Goal: Transaction & Acquisition: Purchase product/service

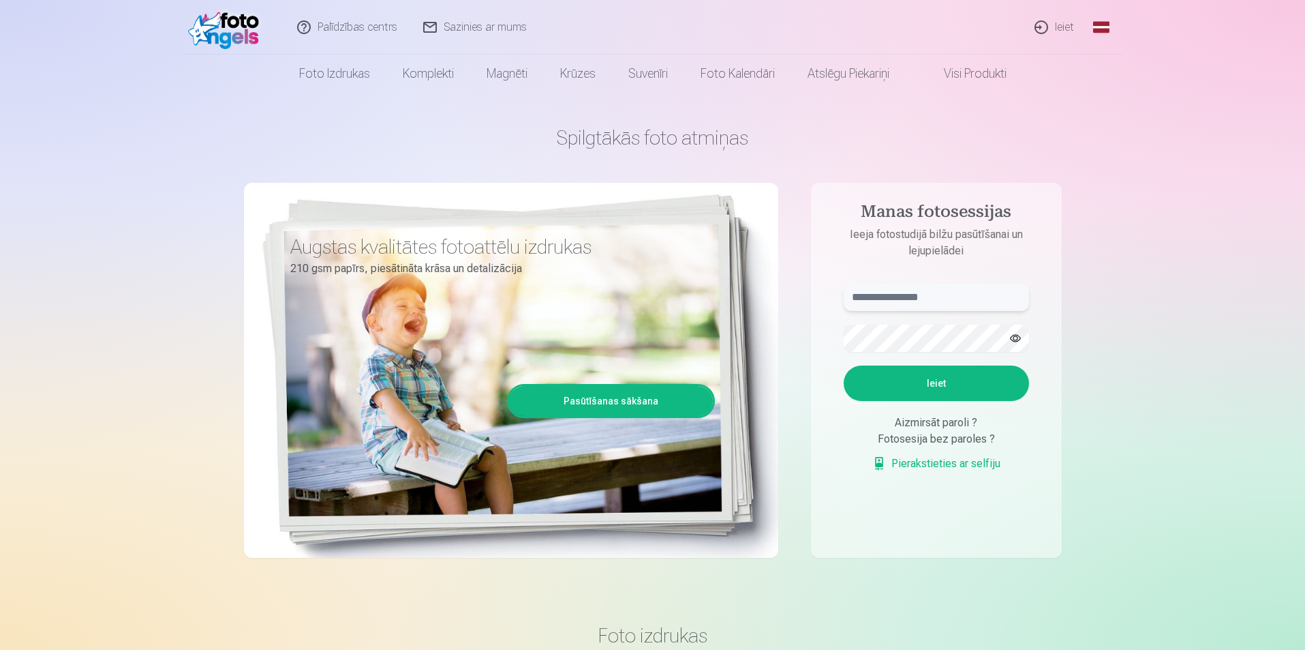
click at [920, 301] on input "text" at bounding box center [936, 297] width 185 height 27
type input "**********"
click at [844, 365] on button "Ieiet" at bounding box center [936, 382] width 185 height 35
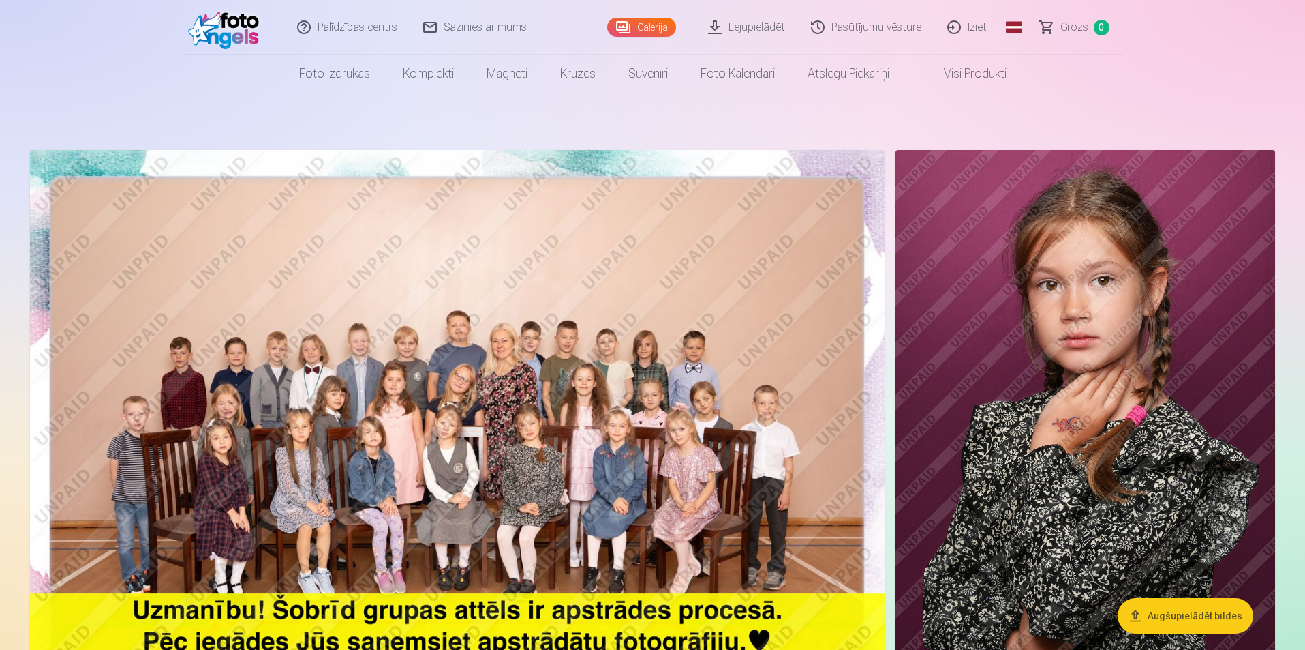
drag, startPoint x: 1166, startPoint y: 452, endPoint x: 1006, endPoint y: 61, distance: 421.9
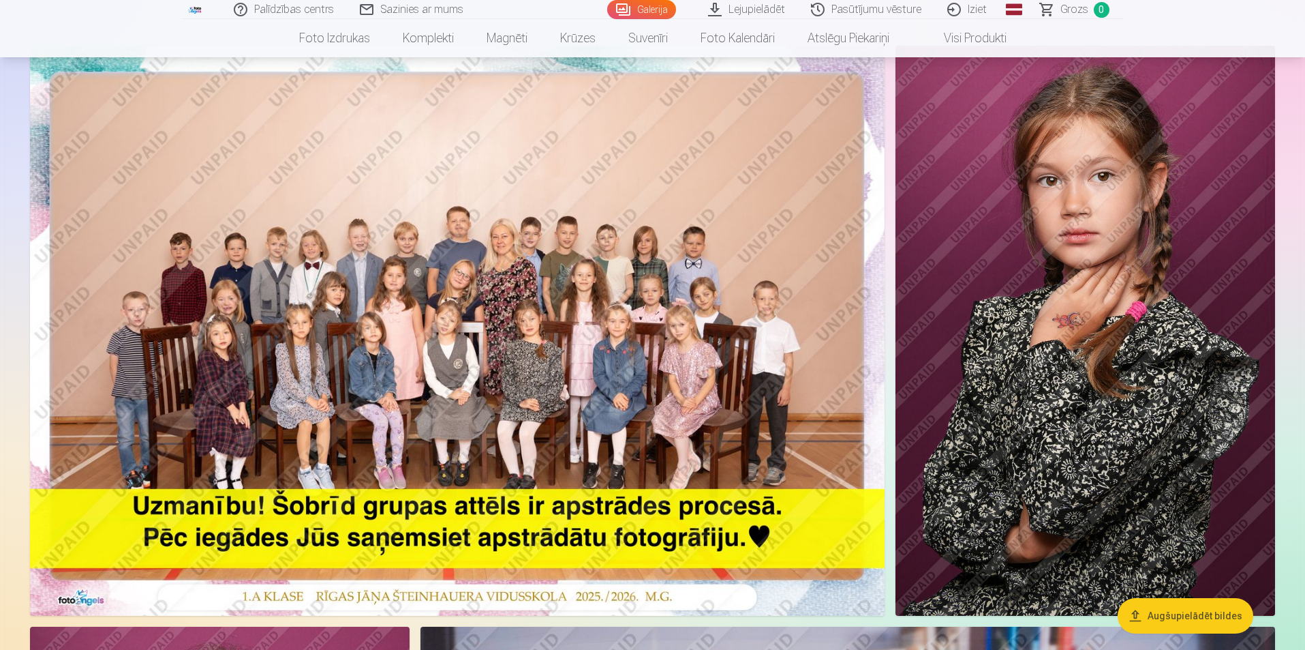
scroll to position [136, 0]
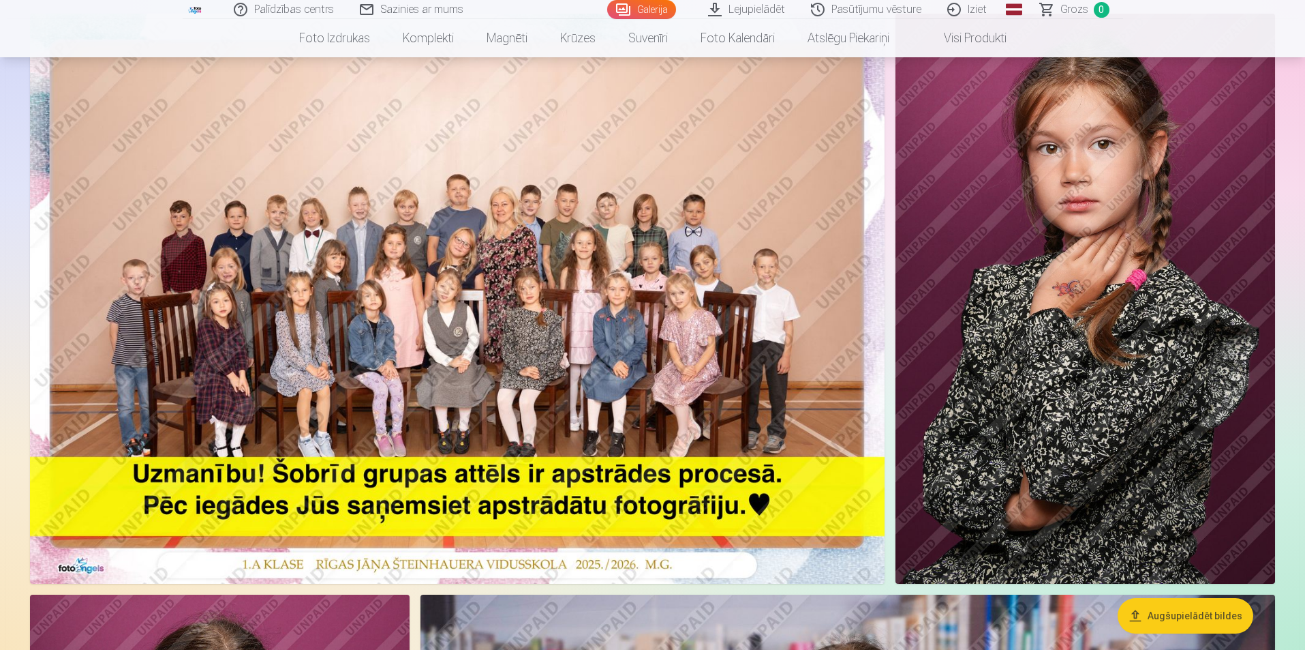
click at [680, 320] on img at bounding box center [457, 299] width 855 height 570
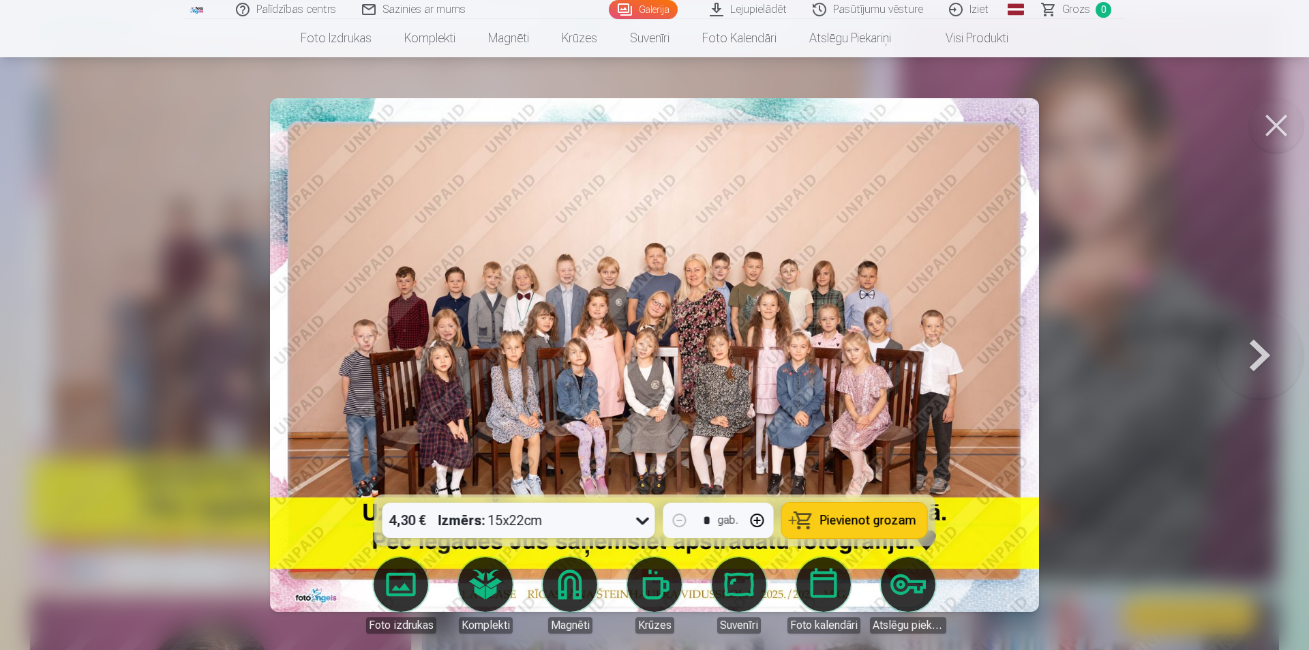
click at [1262, 358] on button at bounding box center [1259, 355] width 87 height 252
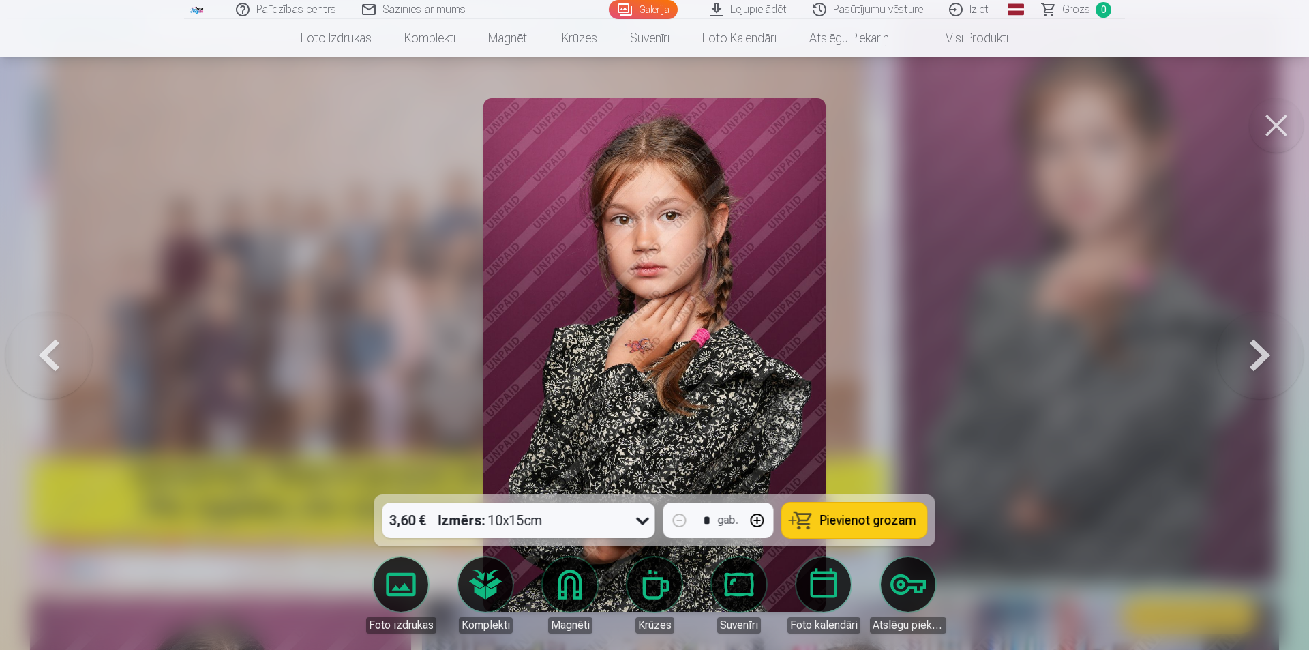
click at [1262, 358] on button at bounding box center [1259, 355] width 87 height 252
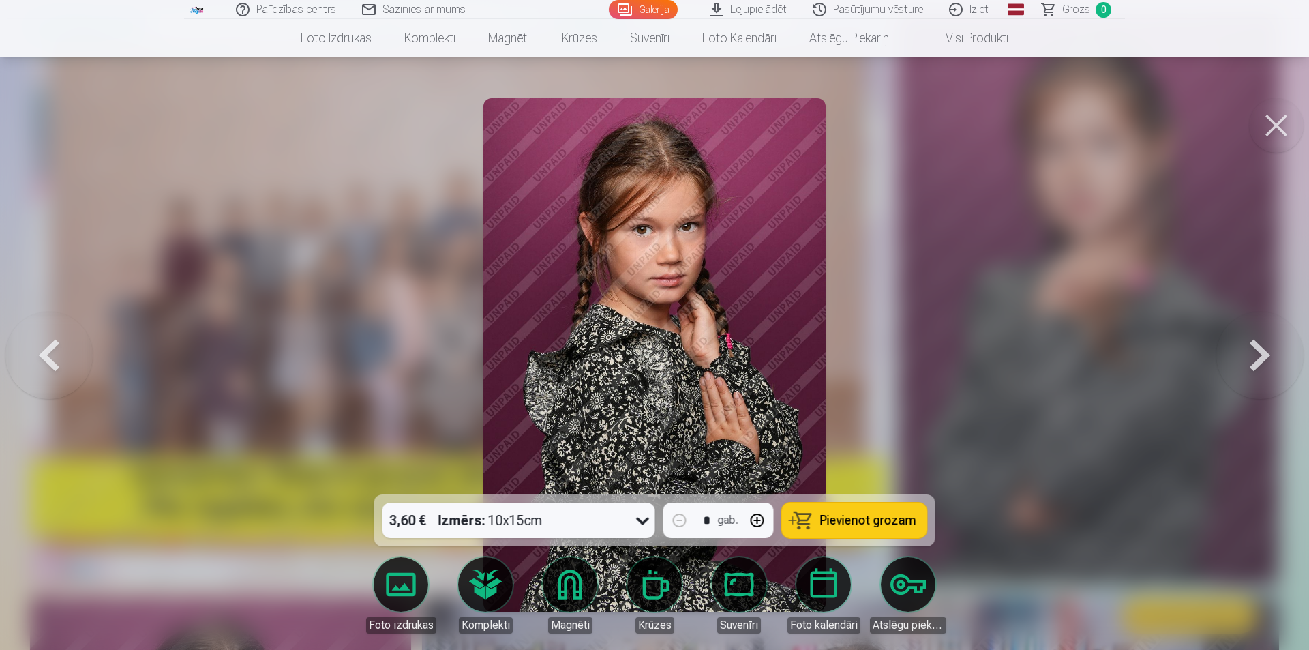
click at [1262, 358] on button at bounding box center [1259, 355] width 87 height 252
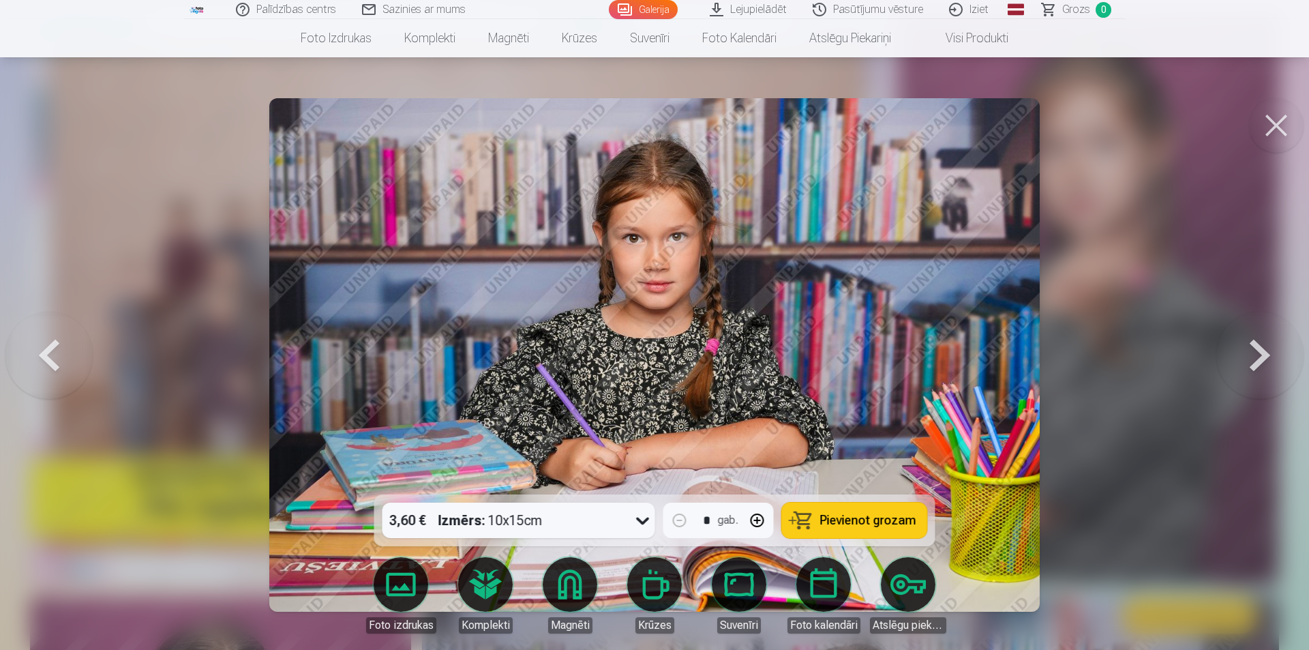
click at [1262, 358] on button at bounding box center [1259, 355] width 87 height 252
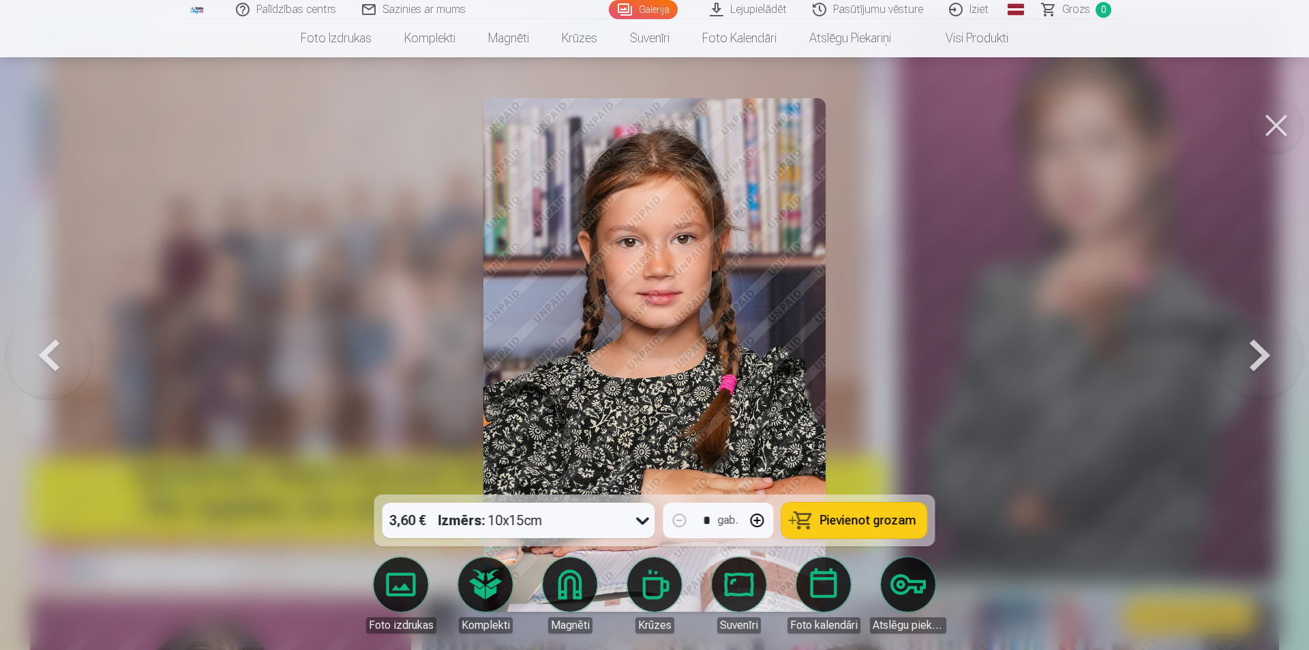
click at [1277, 127] on button at bounding box center [1276, 125] width 55 height 55
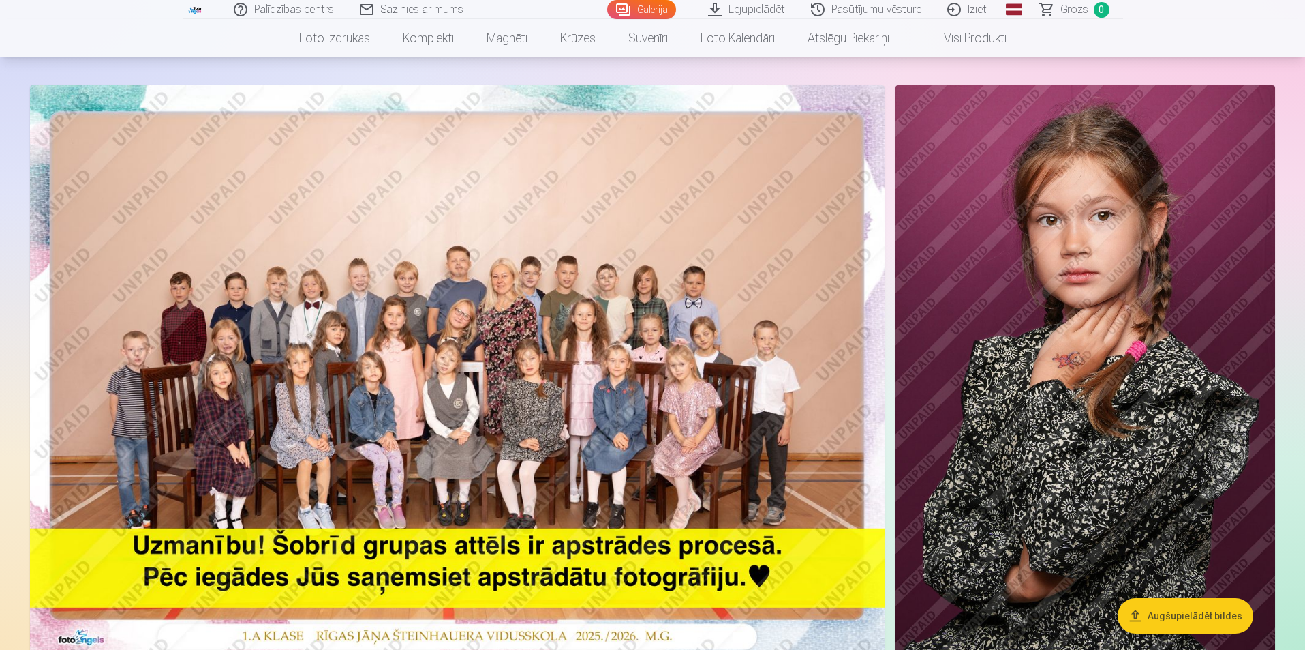
scroll to position [68, 0]
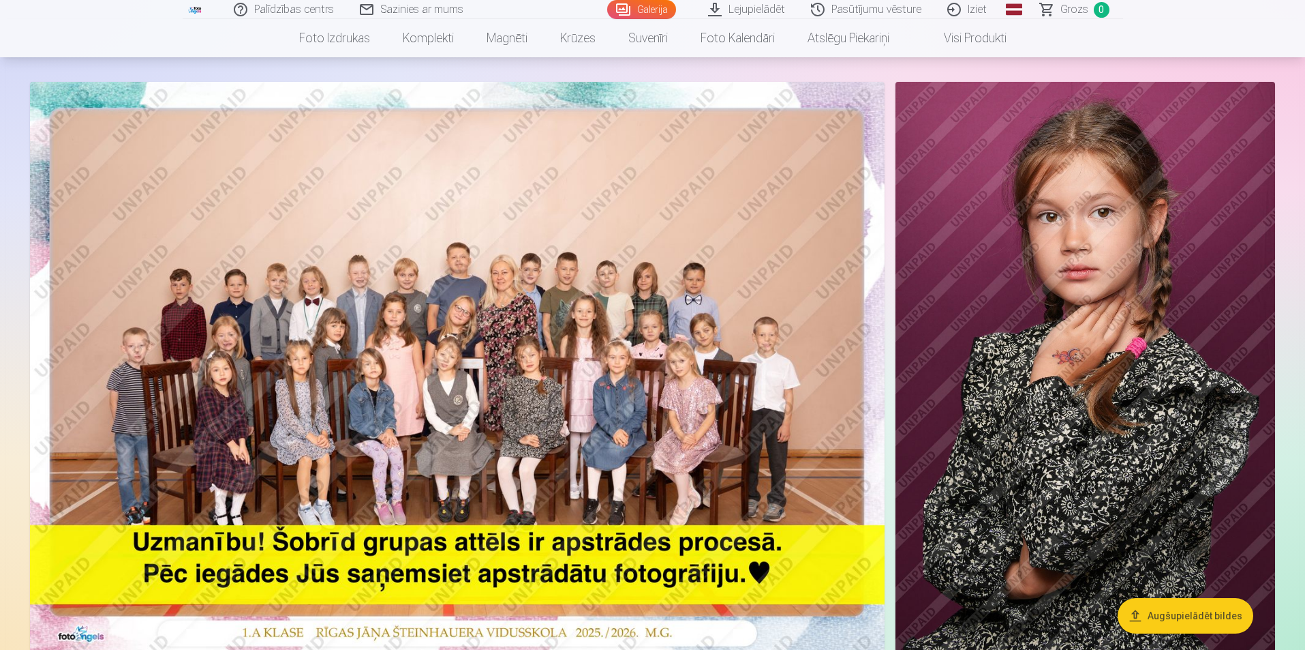
click at [976, 327] on img at bounding box center [1086, 367] width 380 height 570
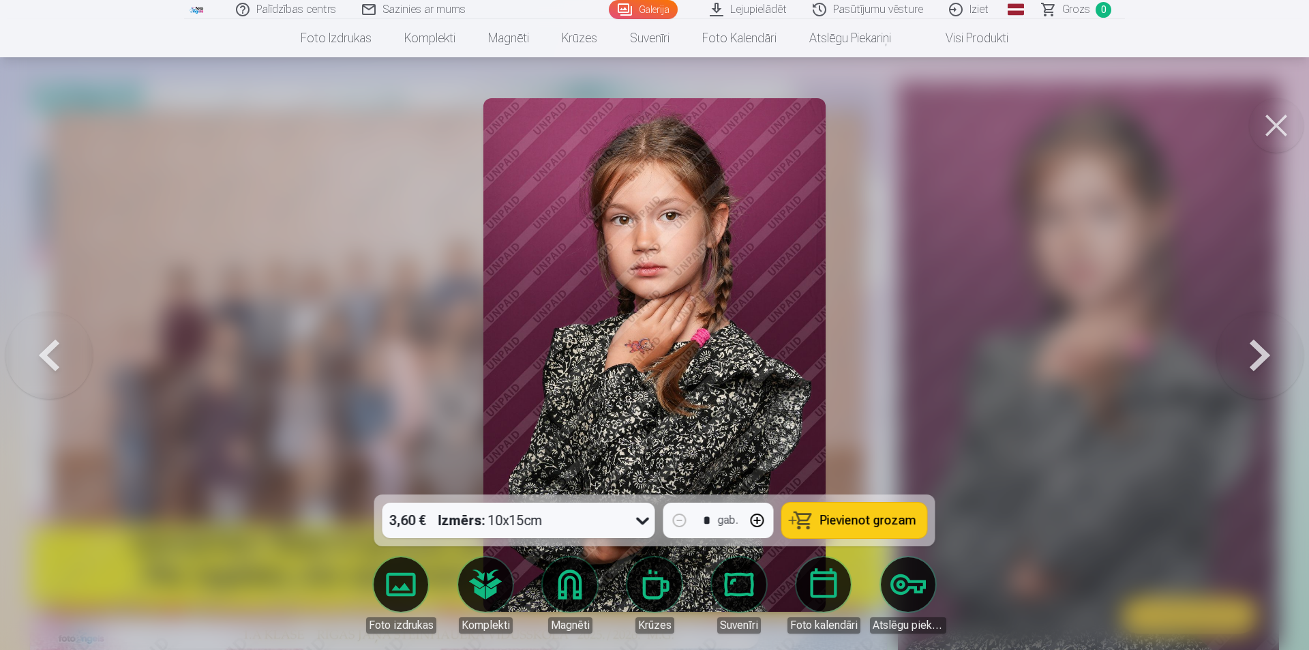
click at [1256, 128] on button at bounding box center [1276, 125] width 55 height 55
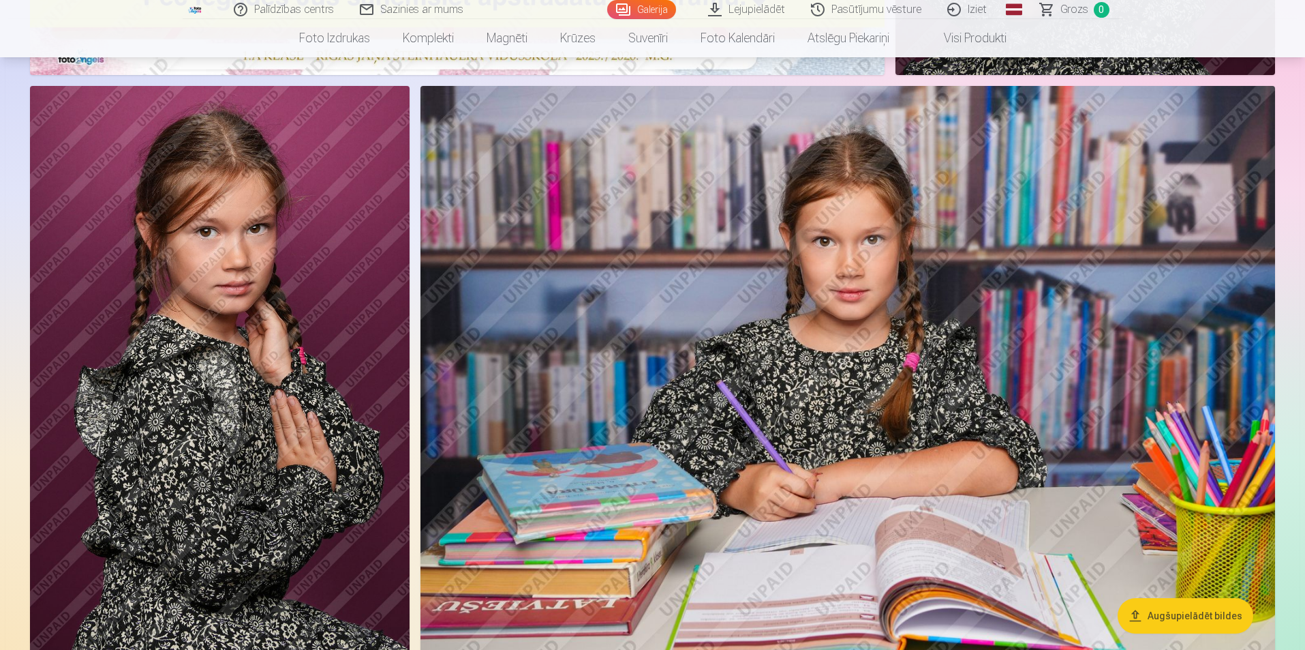
scroll to position [682, 0]
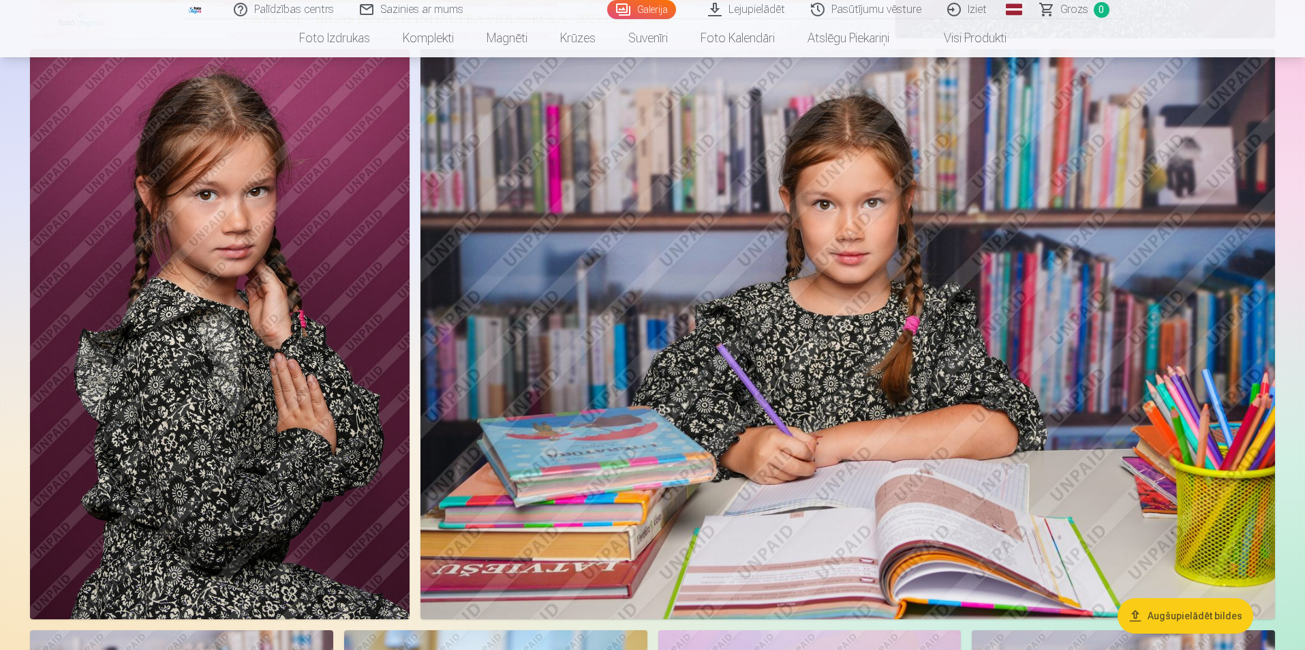
click at [909, 264] on img at bounding box center [848, 334] width 855 height 570
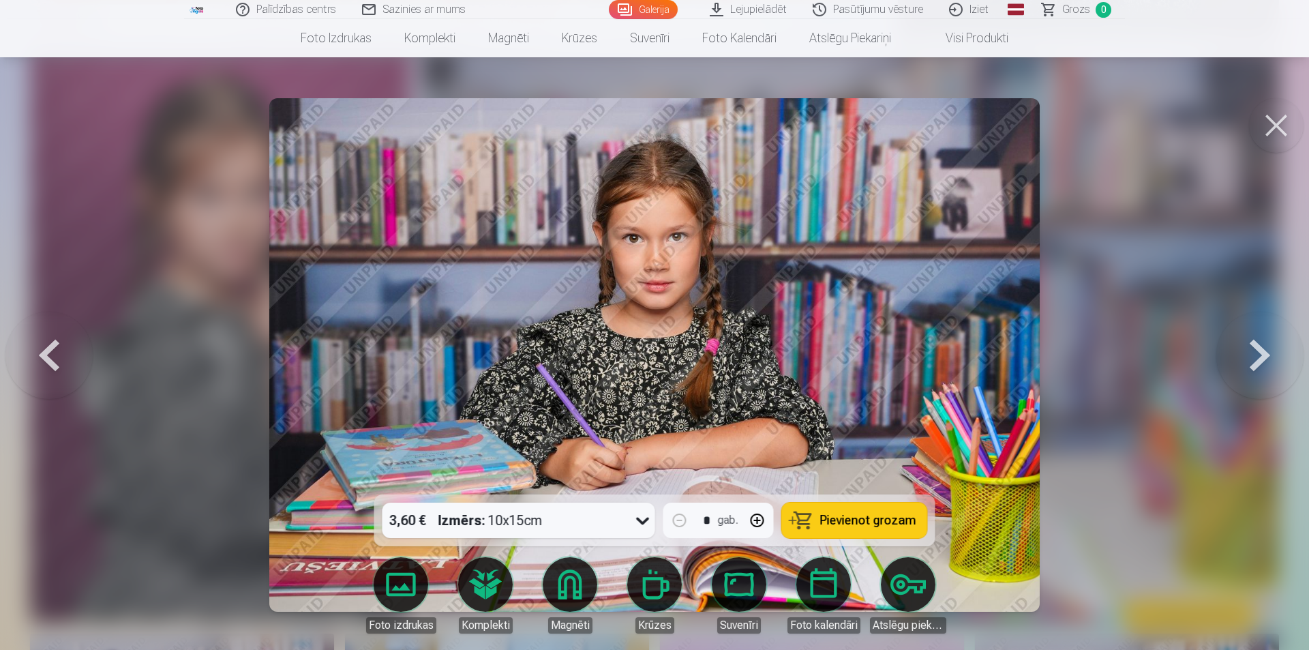
click at [1270, 136] on button at bounding box center [1276, 125] width 55 height 55
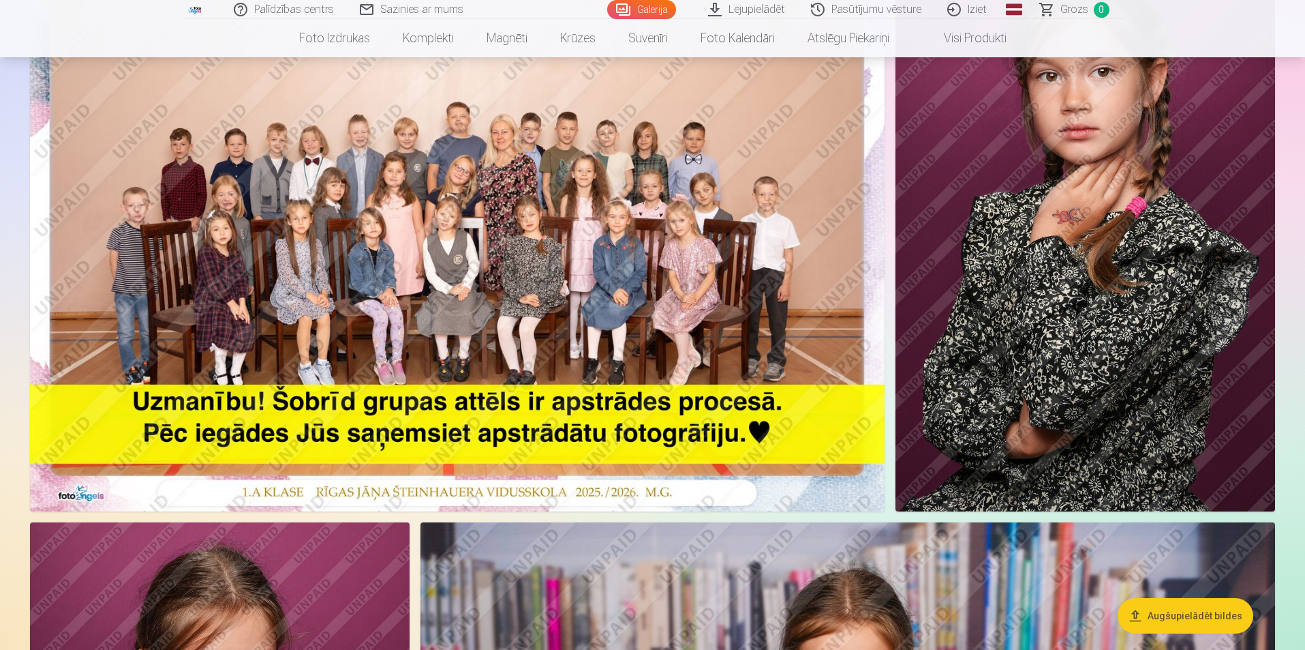
scroll to position [68, 0]
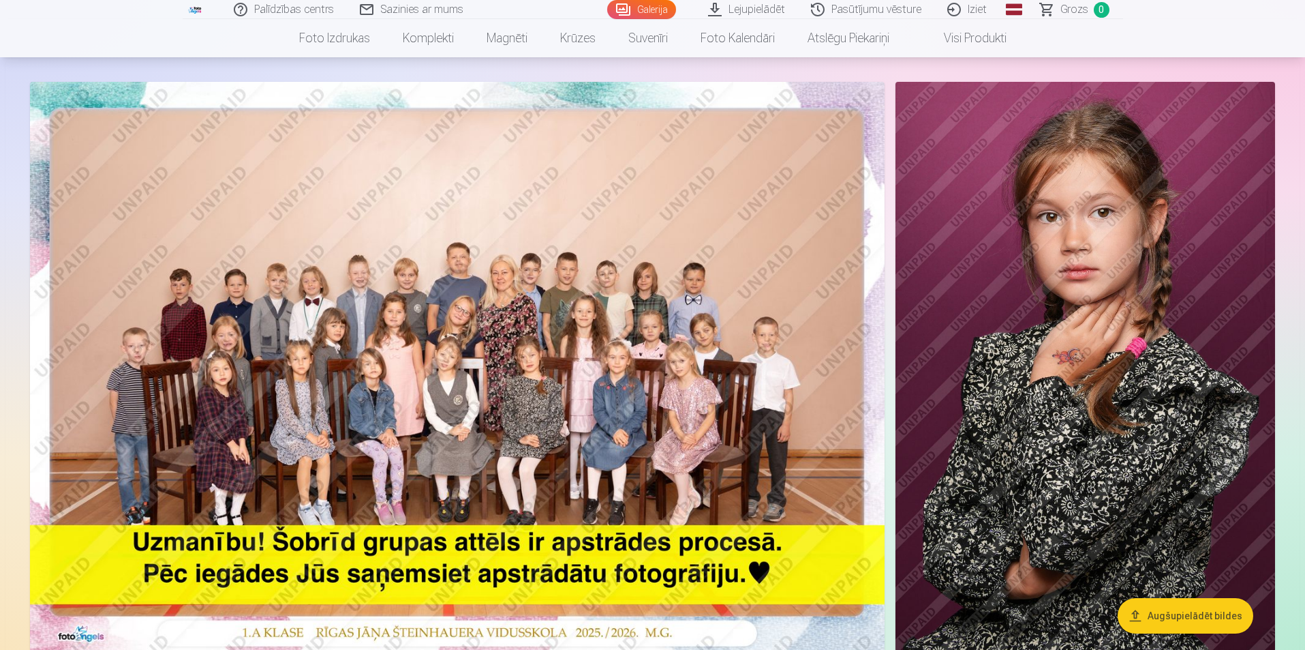
click at [511, 288] on img at bounding box center [457, 367] width 855 height 570
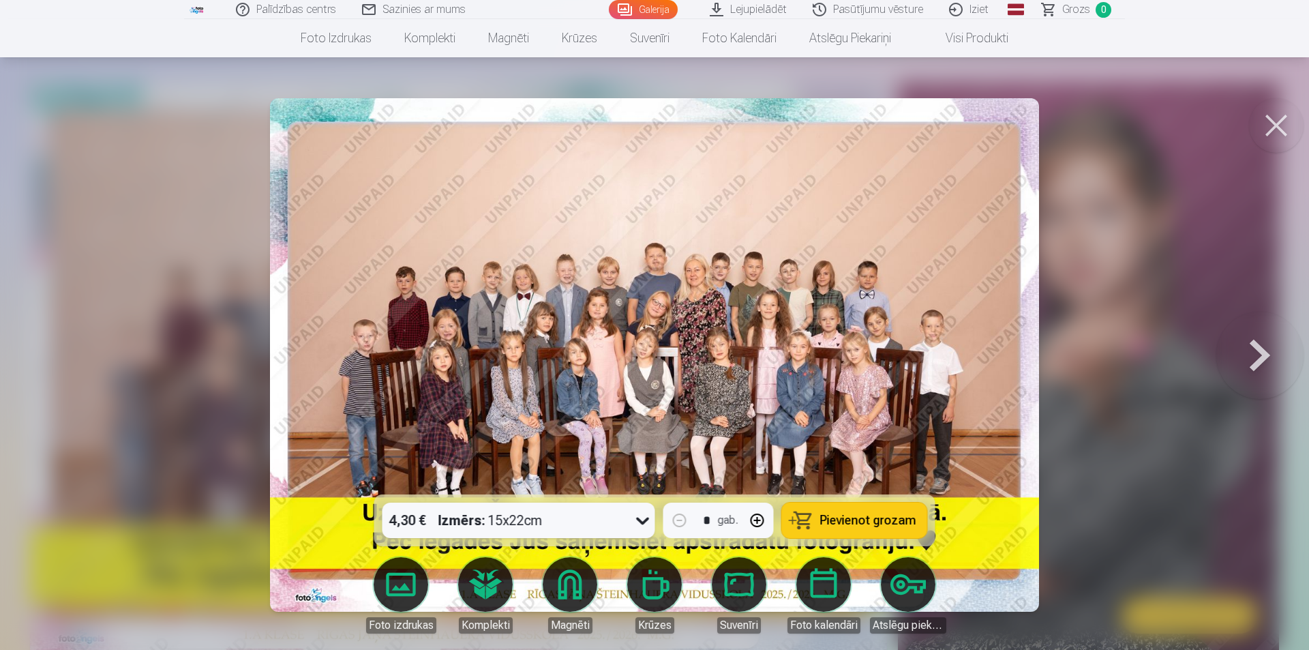
click at [1283, 127] on button at bounding box center [1276, 125] width 55 height 55
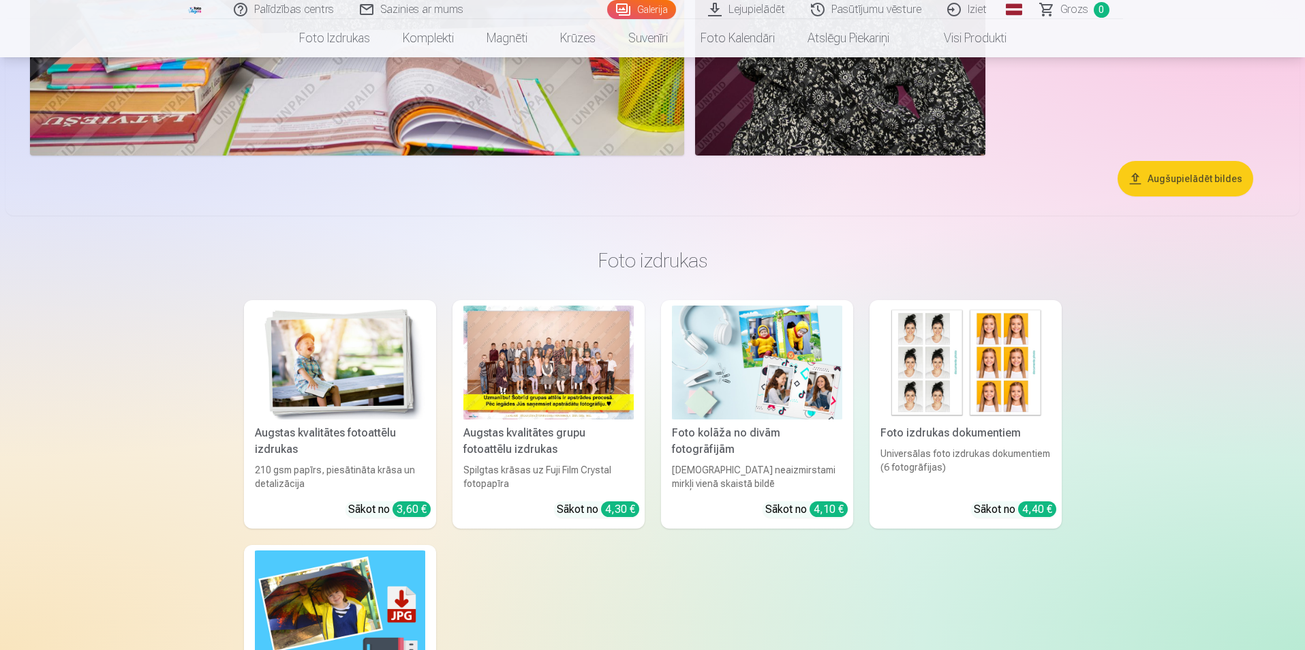
scroll to position [6544, 0]
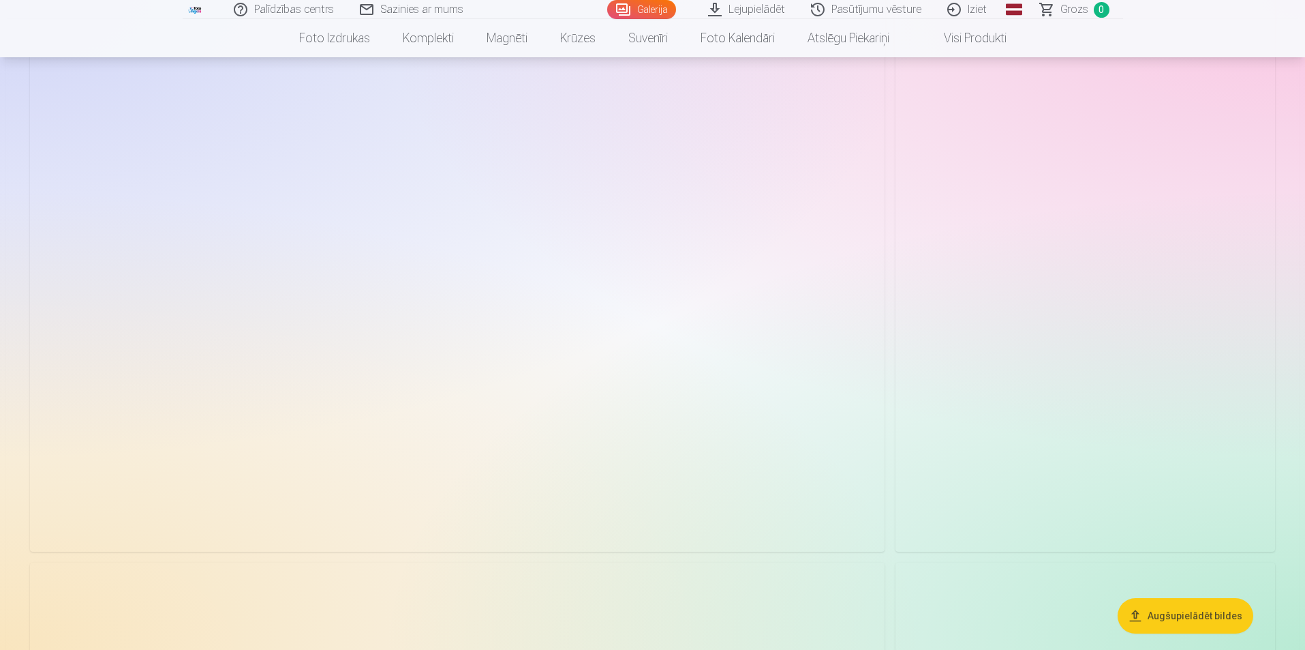
drag, startPoint x: 1120, startPoint y: 431, endPoint x: 1059, endPoint y: 162, distance: 276.0
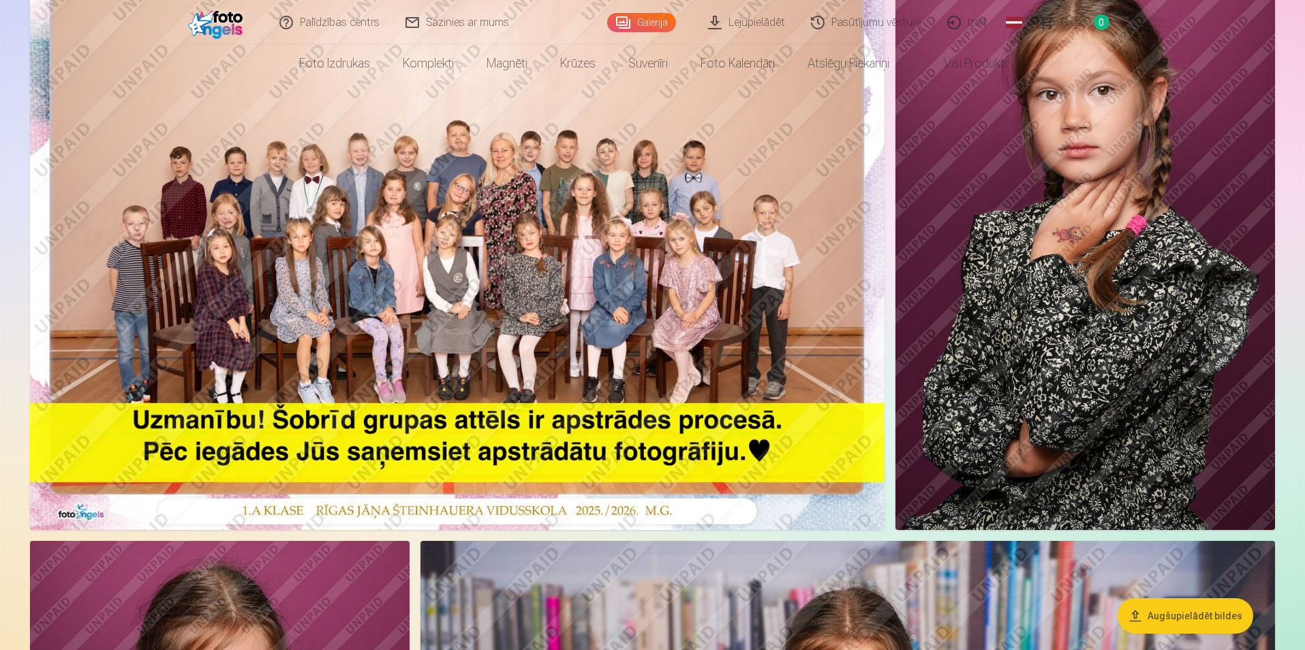
scroll to position [0, 0]
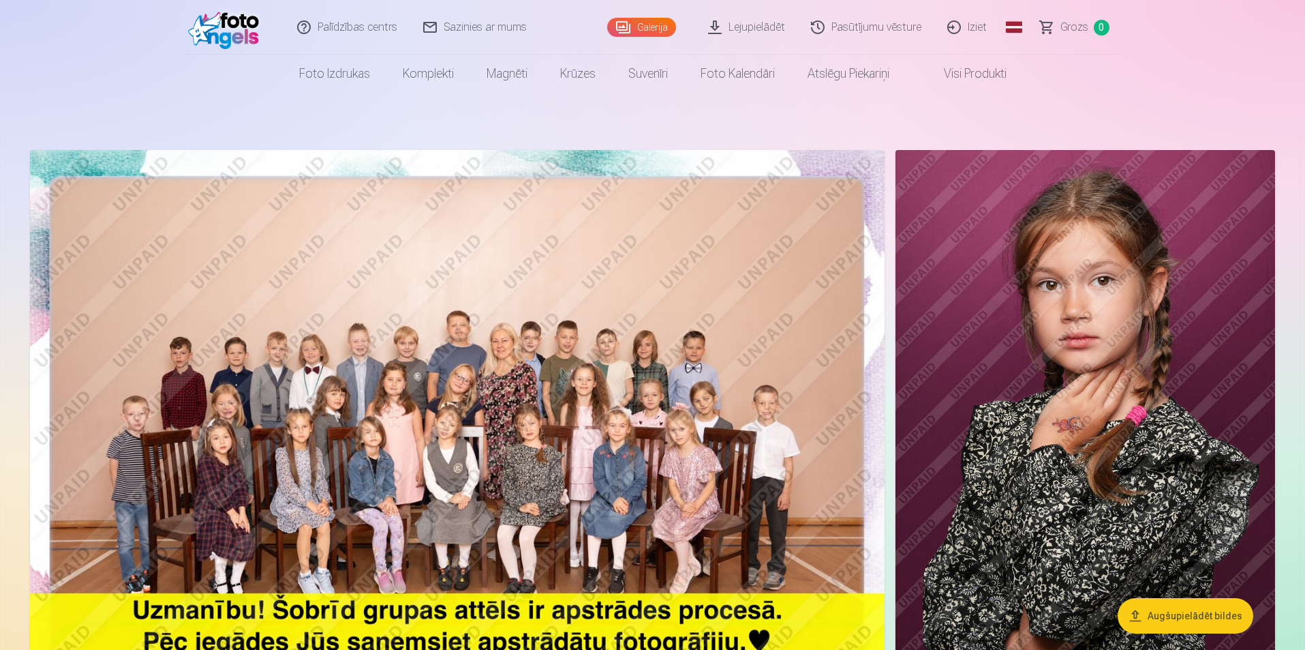
click at [458, 387] on img at bounding box center [457, 435] width 855 height 570
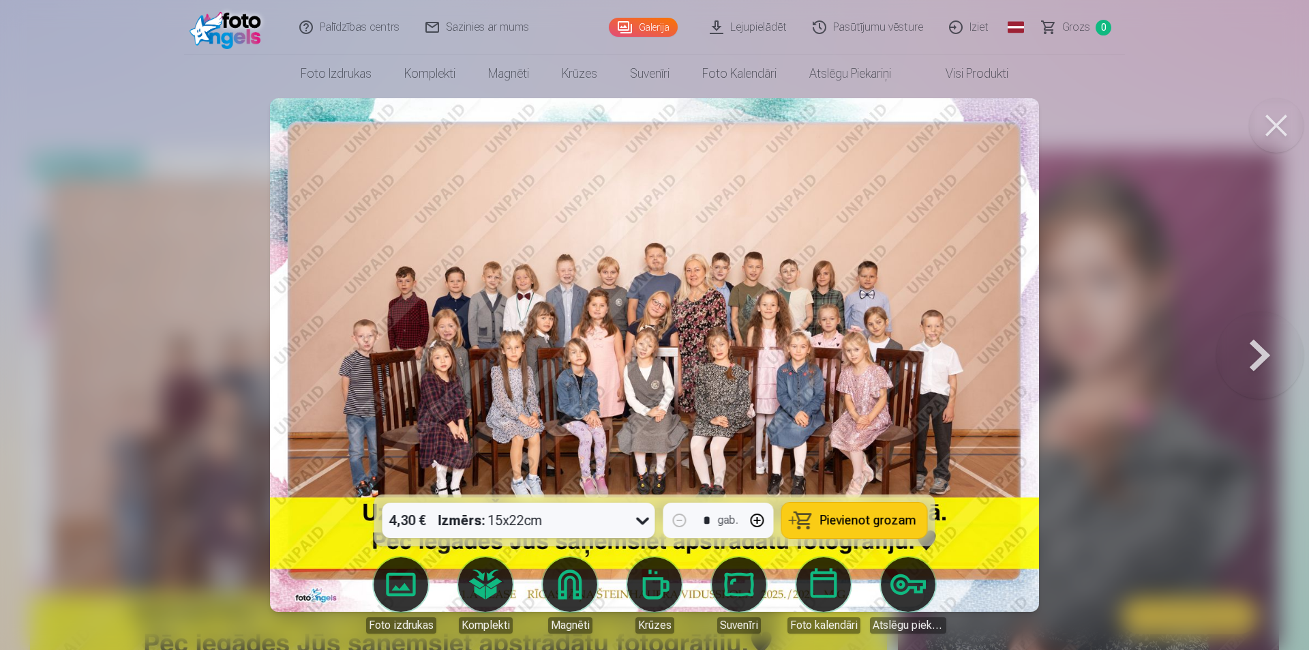
click at [638, 528] on icon at bounding box center [643, 520] width 22 height 22
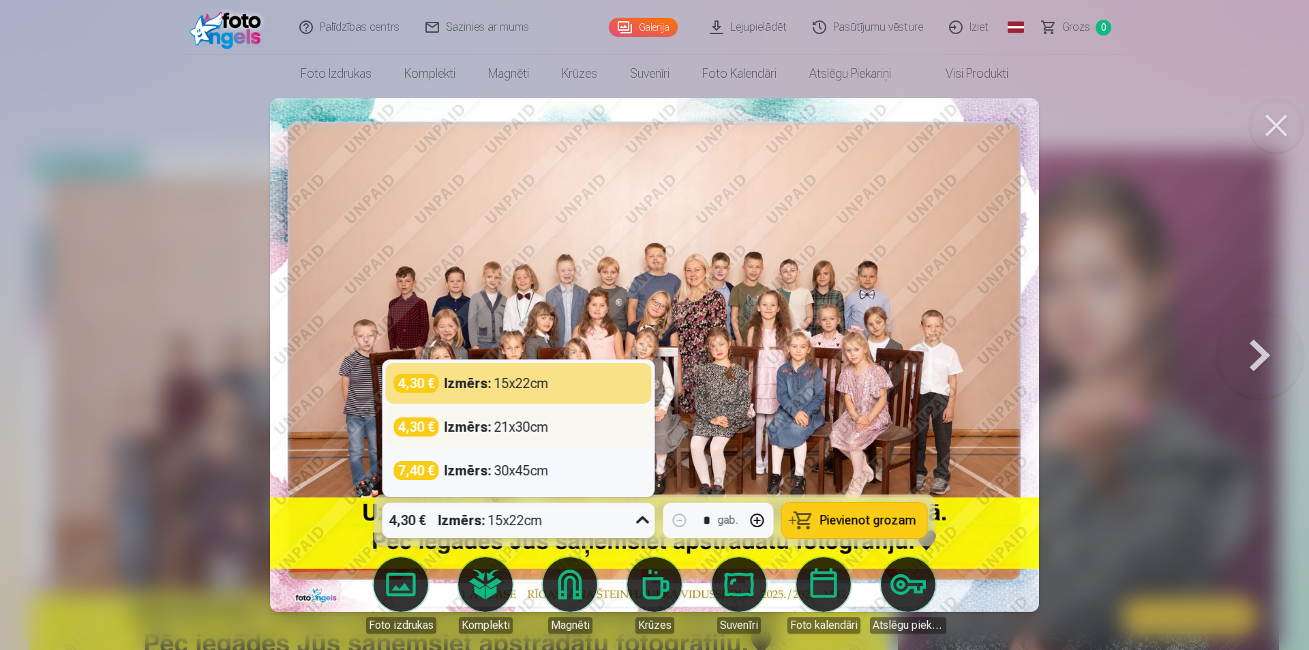
click at [560, 428] on div "4,30 € Izmērs : 21x30cm" at bounding box center [518, 426] width 249 height 19
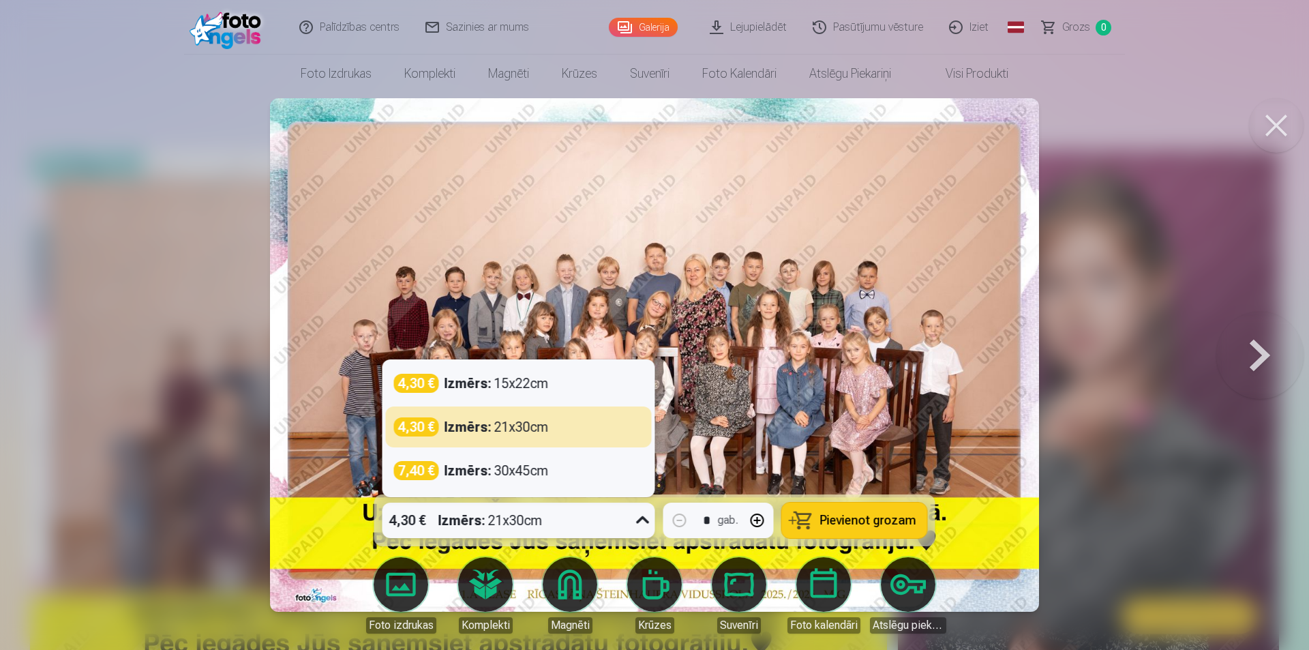
click at [549, 518] on div "4,30 € Izmērs : 21x30cm" at bounding box center [505, 519] width 247 height 35
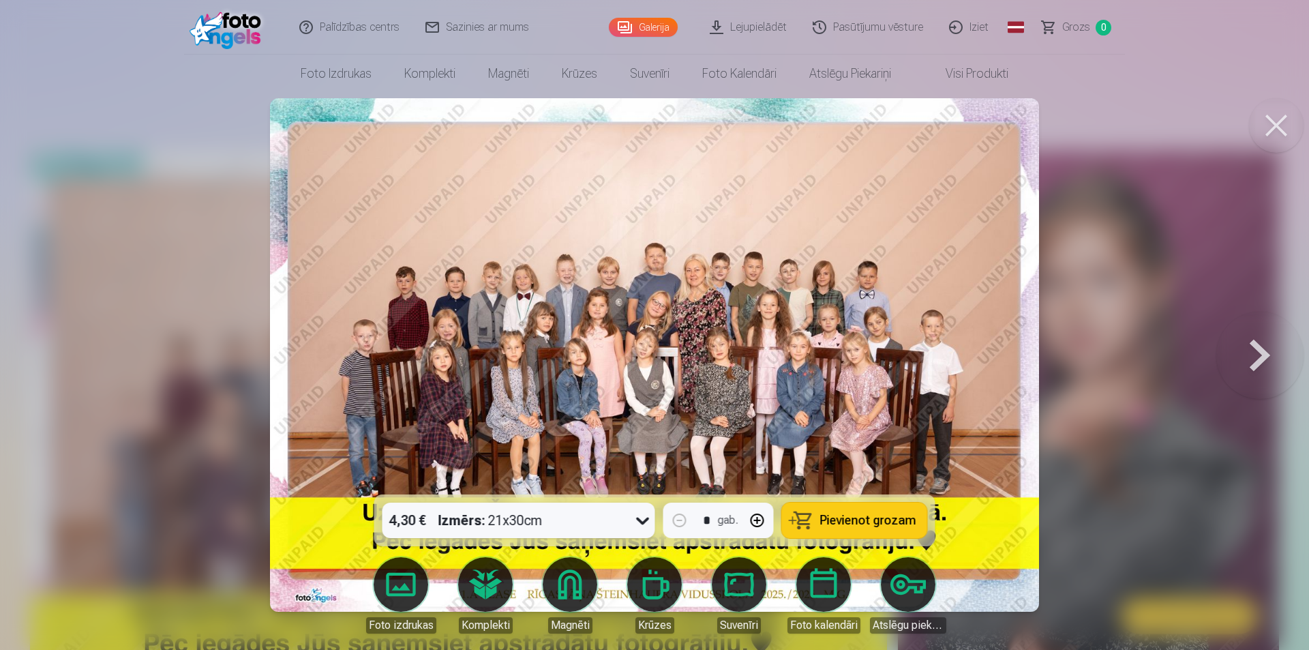
click at [1248, 371] on button at bounding box center [1259, 355] width 87 height 252
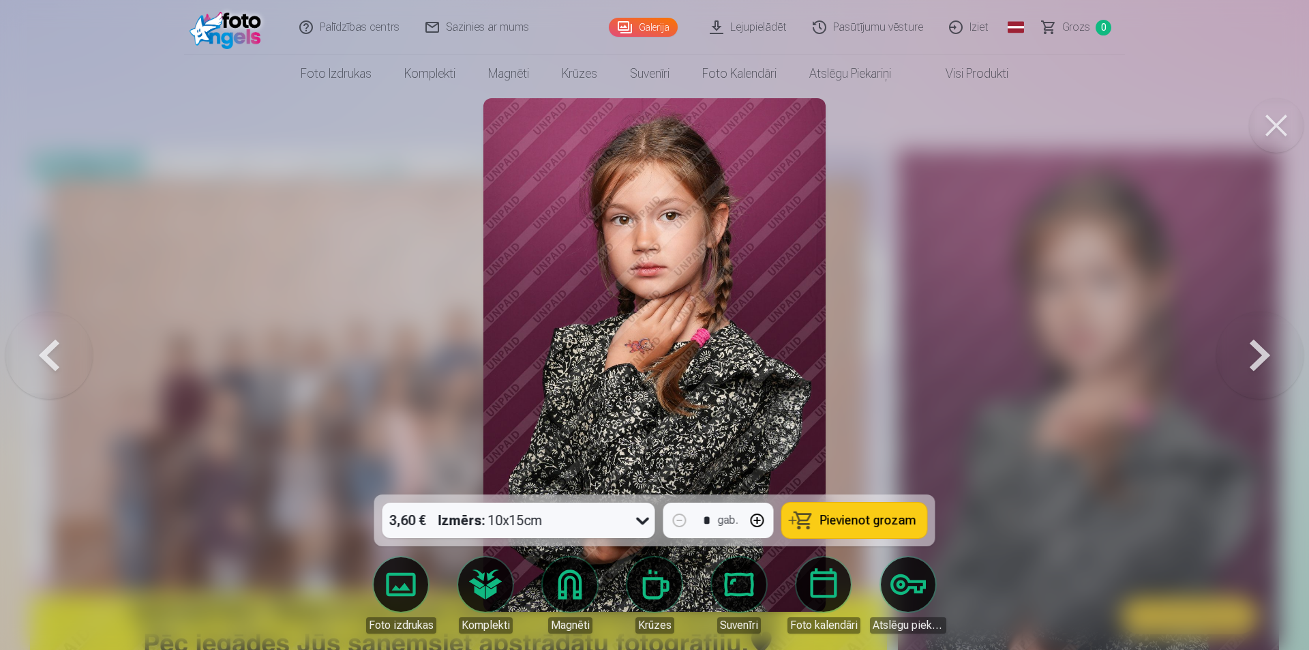
click at [1248, 371] on button at bounding box center [1259, 355] width 87 height 252
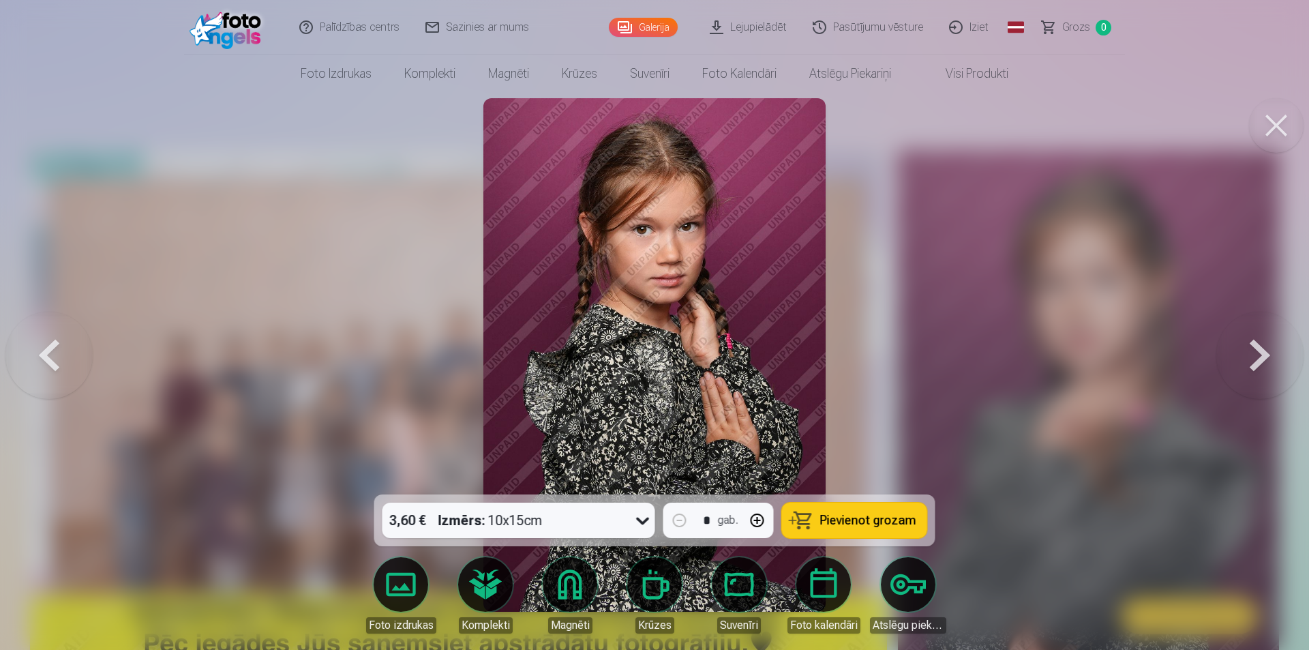
click at [1247, 371] on button at bounding box center [1259, 355] width 87 height 252
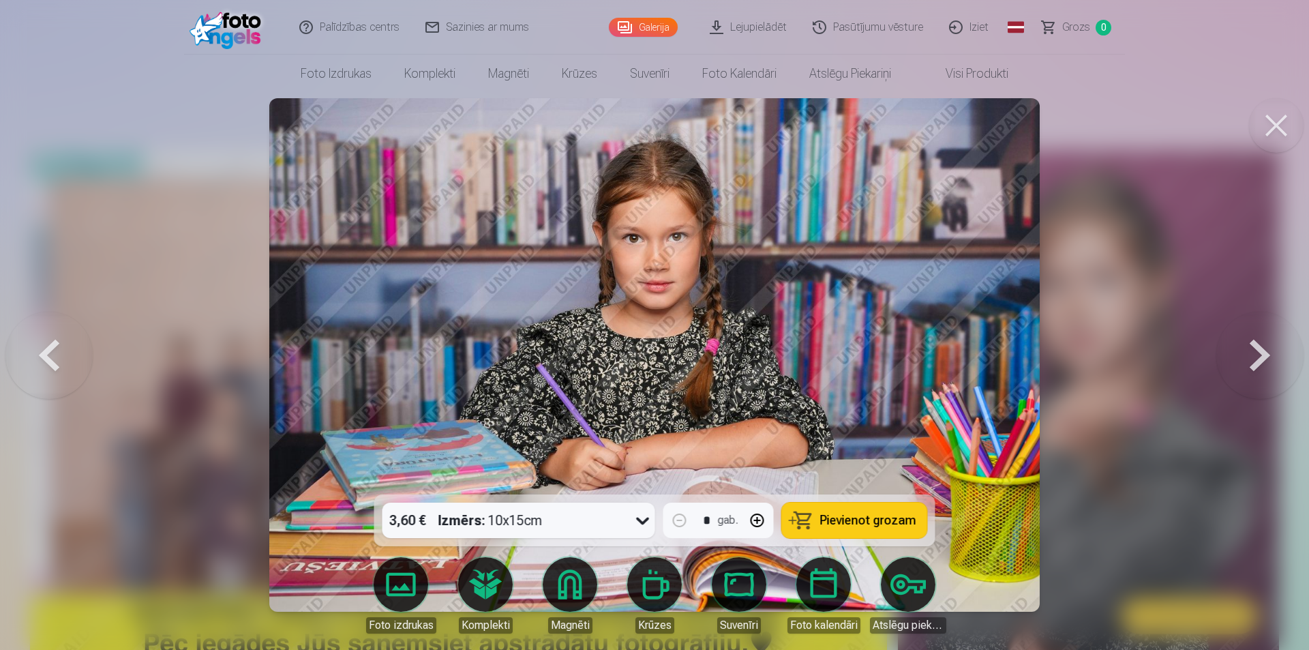
click at [1247, 371] on button at bounding box center [1259, 355] width 87 height 252
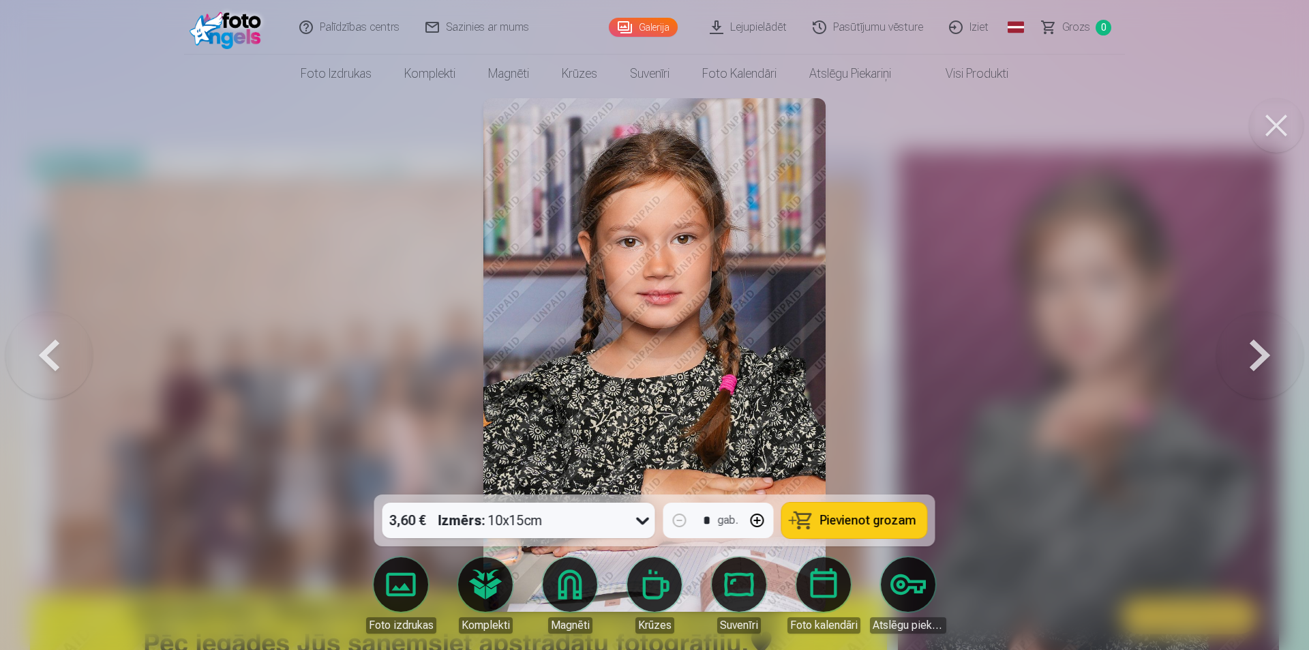
click at [1247, 371] on button at bounding box center [1259, 355] width 87 height 252
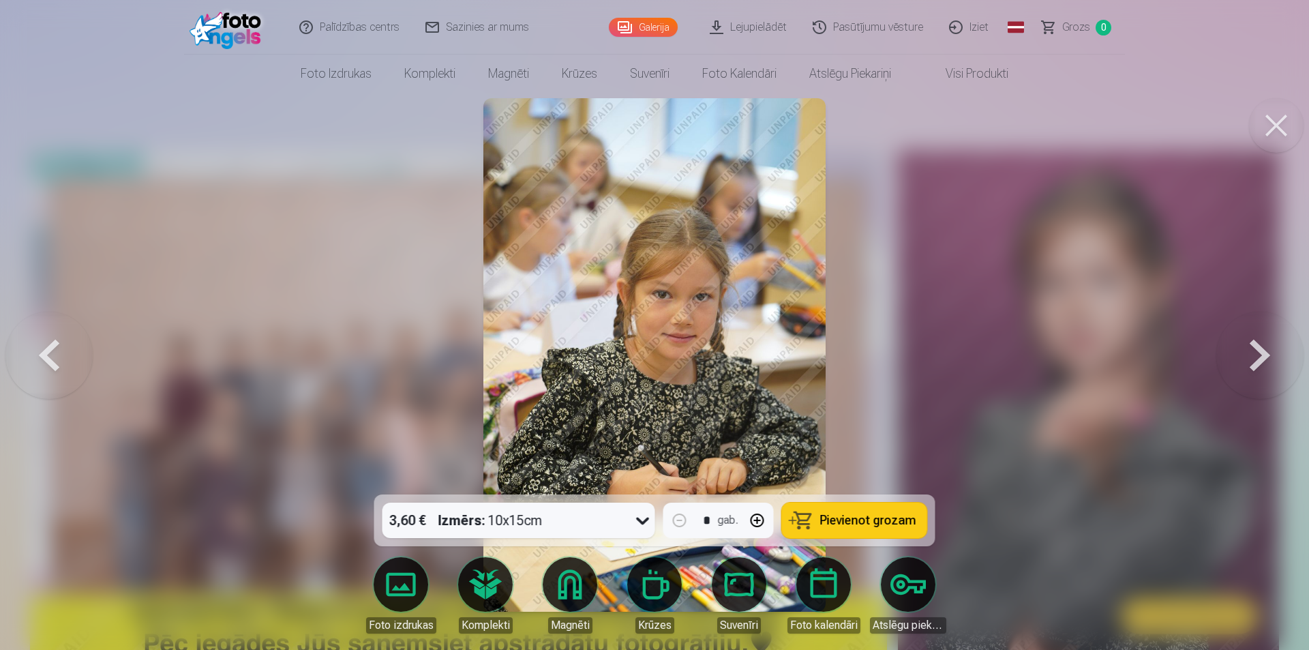
click at [1247, 371] on button at bounding box center [1259, 355] width 87 height 252
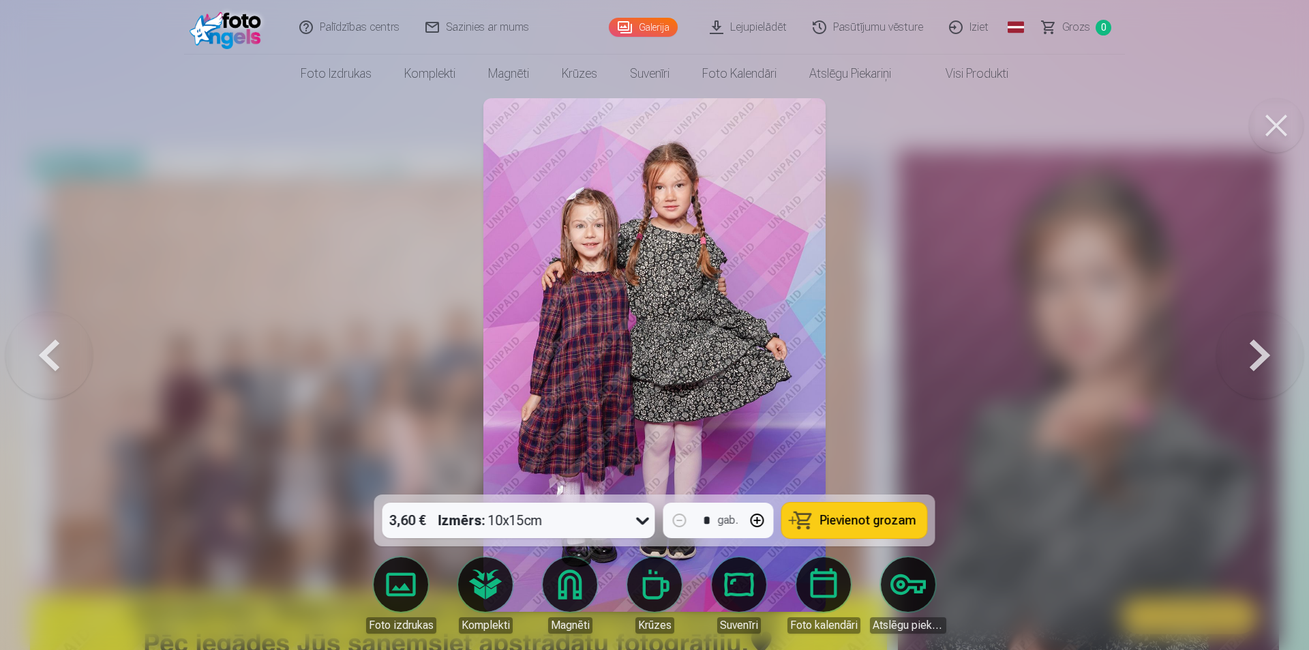
click at [1273, 362] on button at bounding box center [1259, 355] width 87 height 252
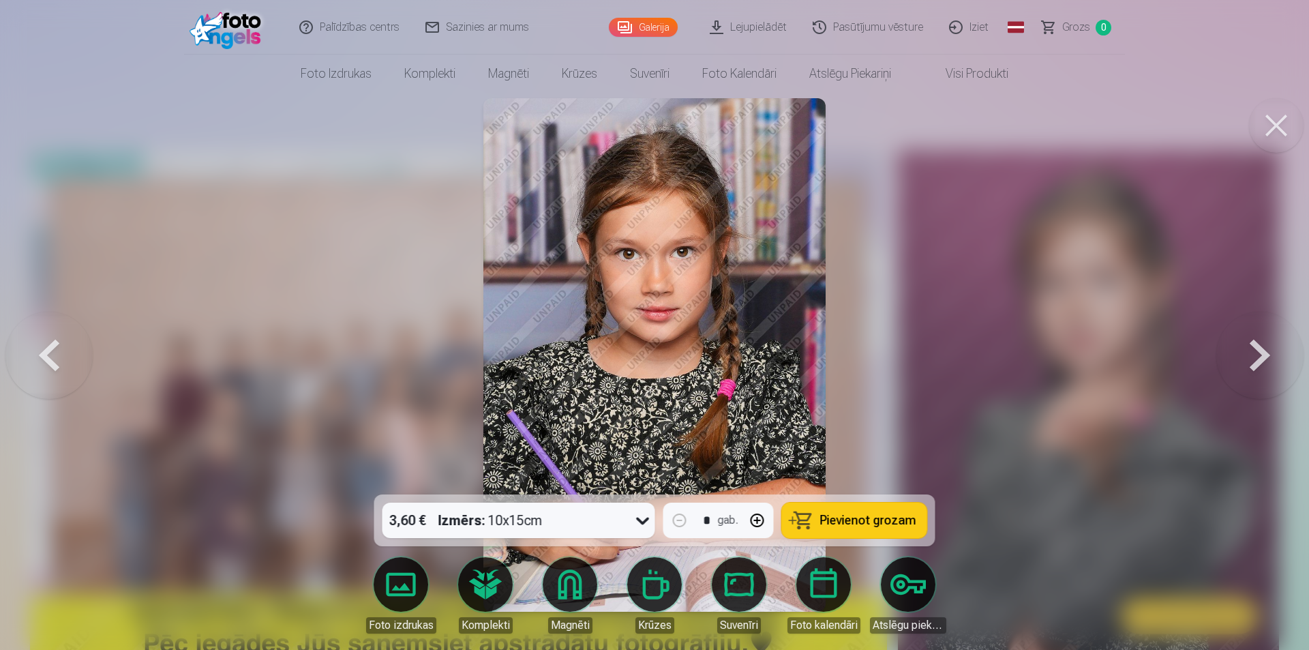
click at [1274, 362] on button at bounding box center [1259, 355] width 87 height 252
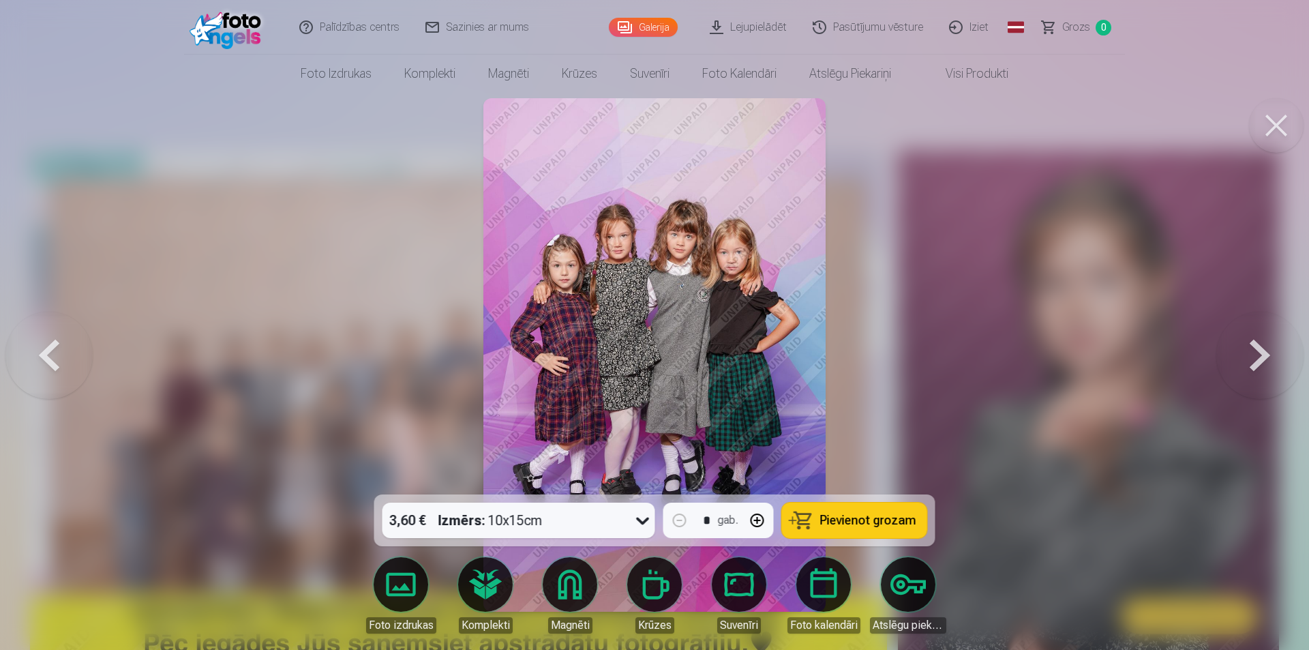
click at [1269, 361] on button at bounding box center [1259, 355] width 87 height 252
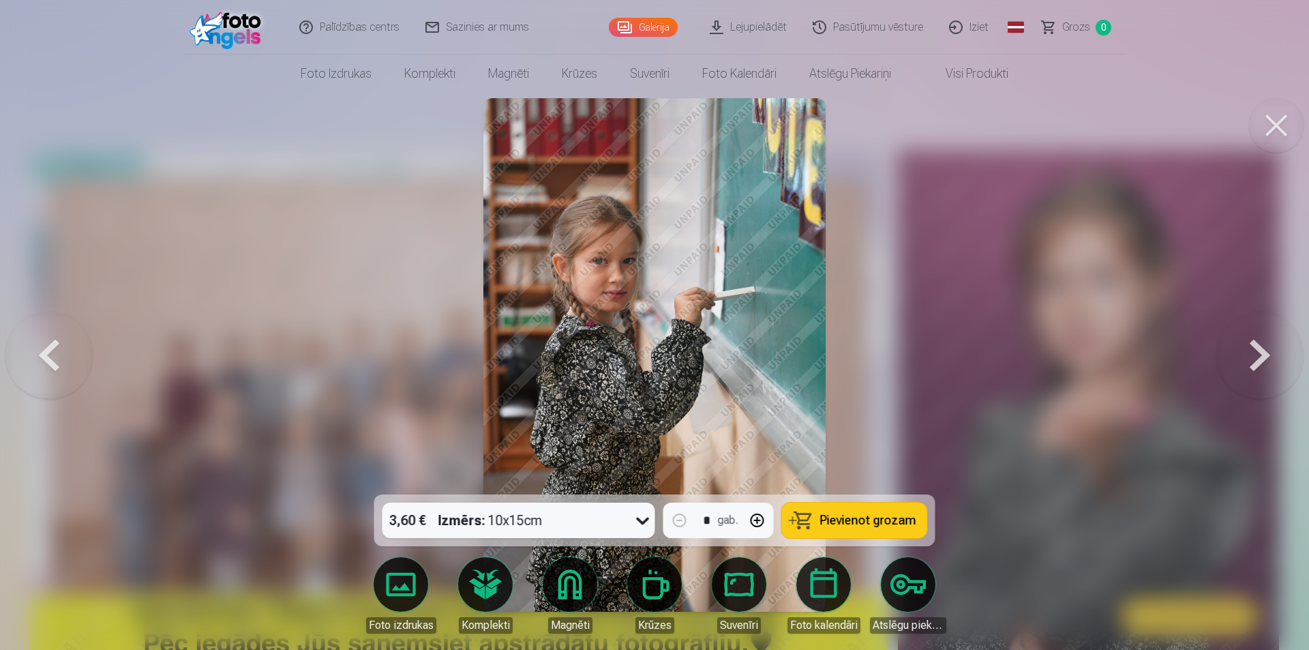
click at [1269, 361] on button at bounding box center [1259, 355] width 87 height 252
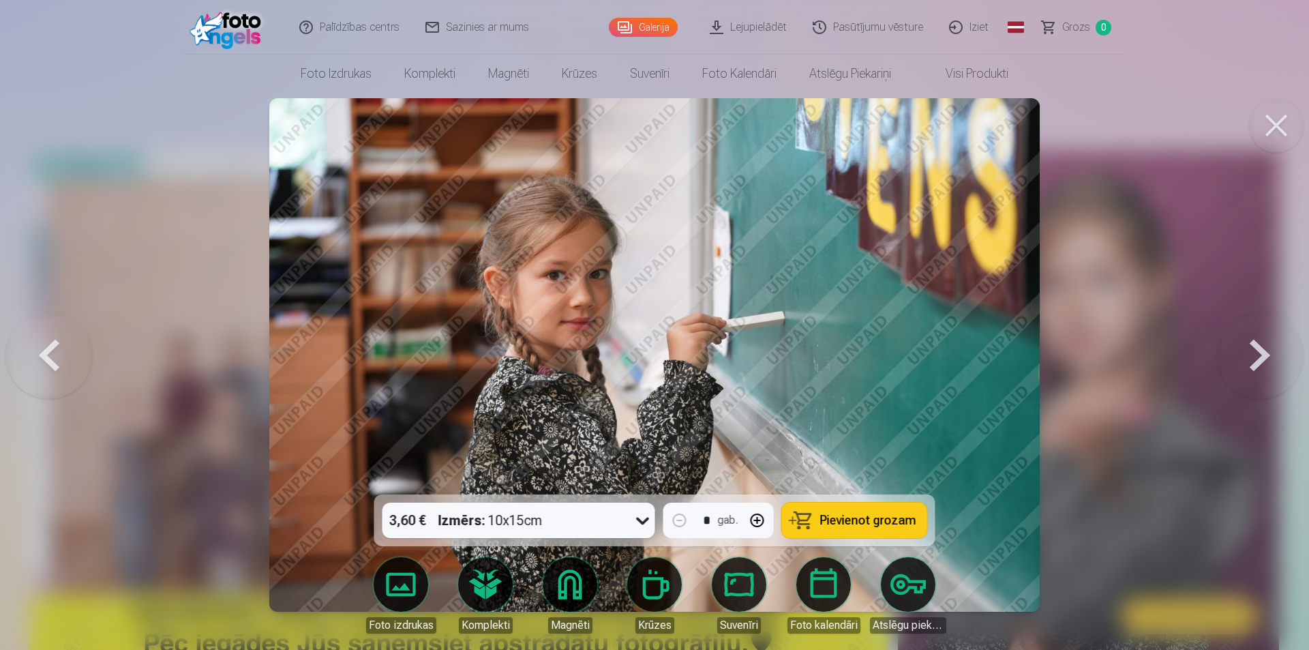
click at [1277, 126] on button at bounding box center [1276, 125] width 55 height 55
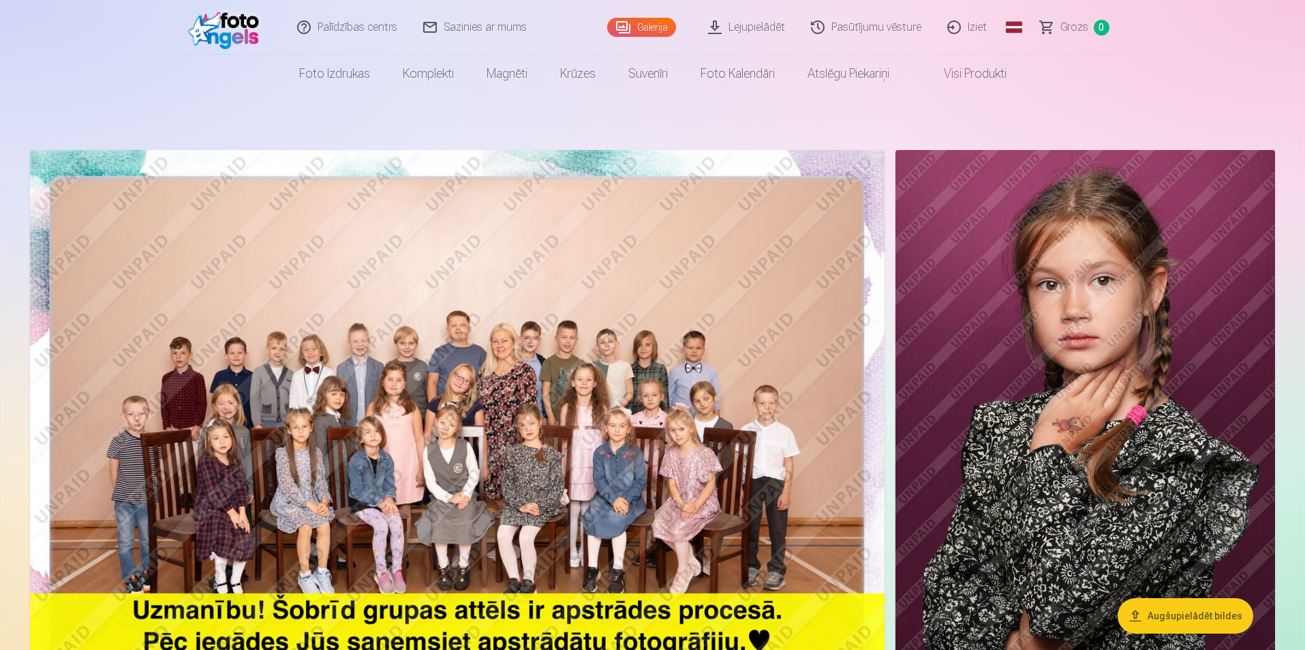
click at [776, 277] on img at bounding box center [457, 435] width 855 height 570
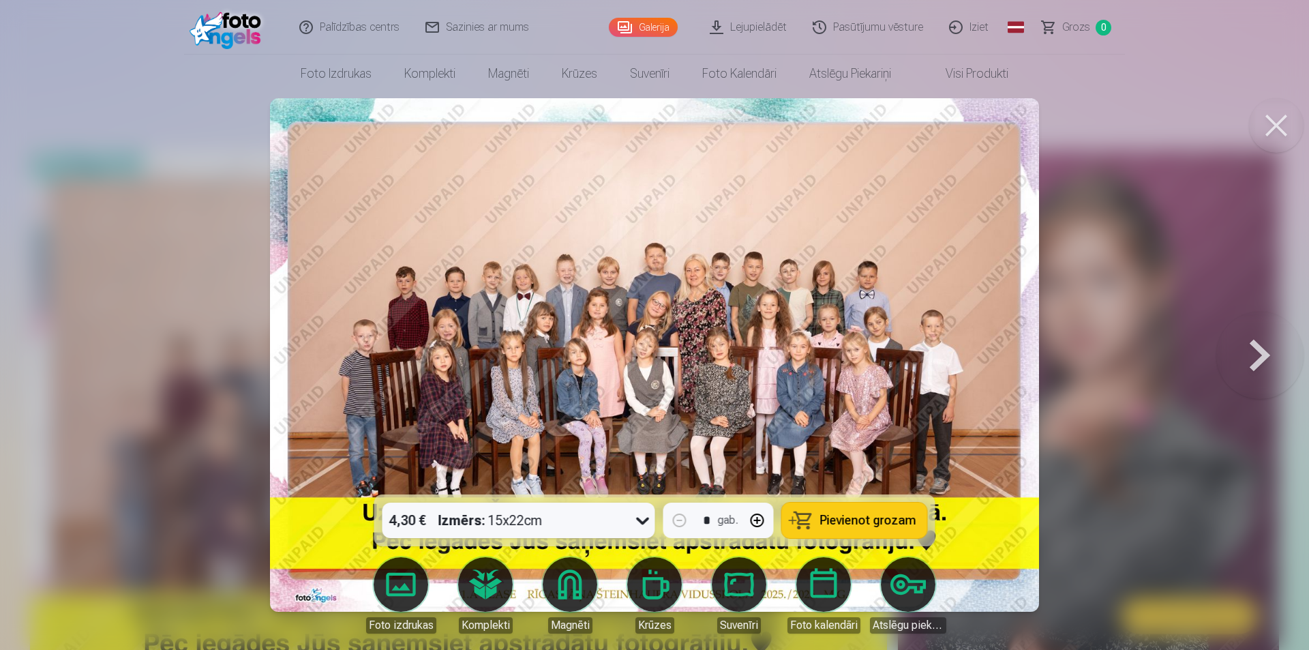
click at [1230, 249] on button at bounding box center [1259, 355] width 87 height 252
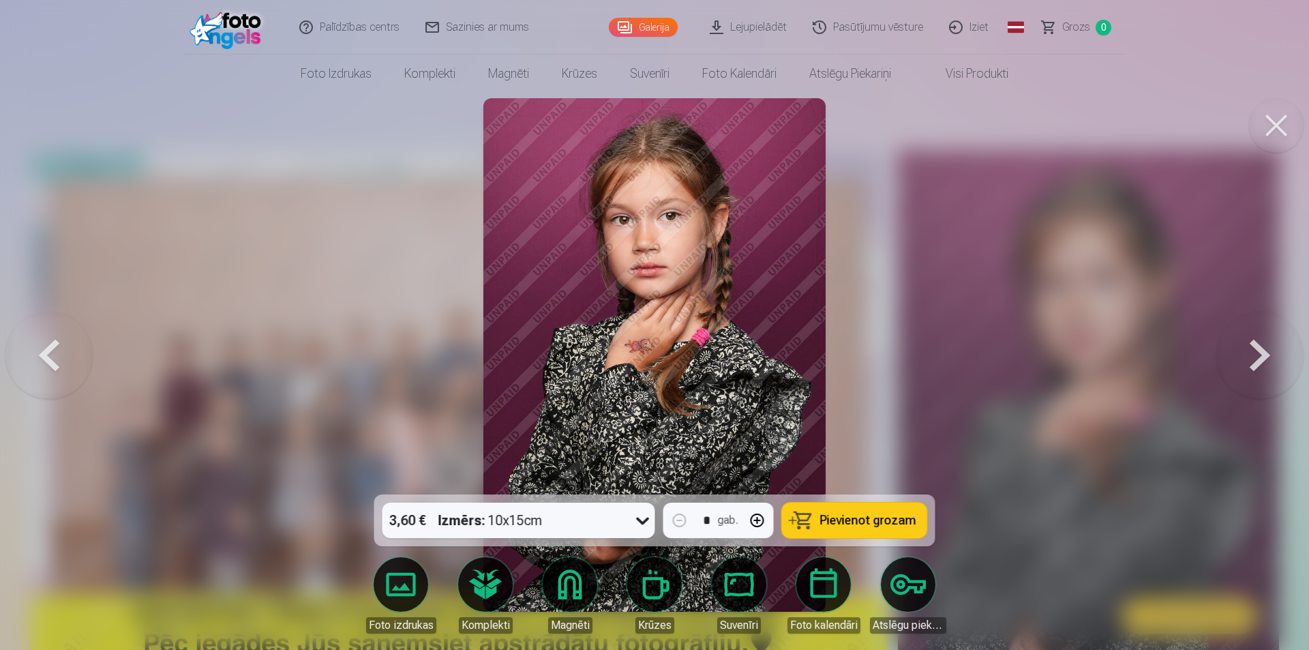
click at [1273, 126] on button at bounding box center [1276, 125] width 55 height 55
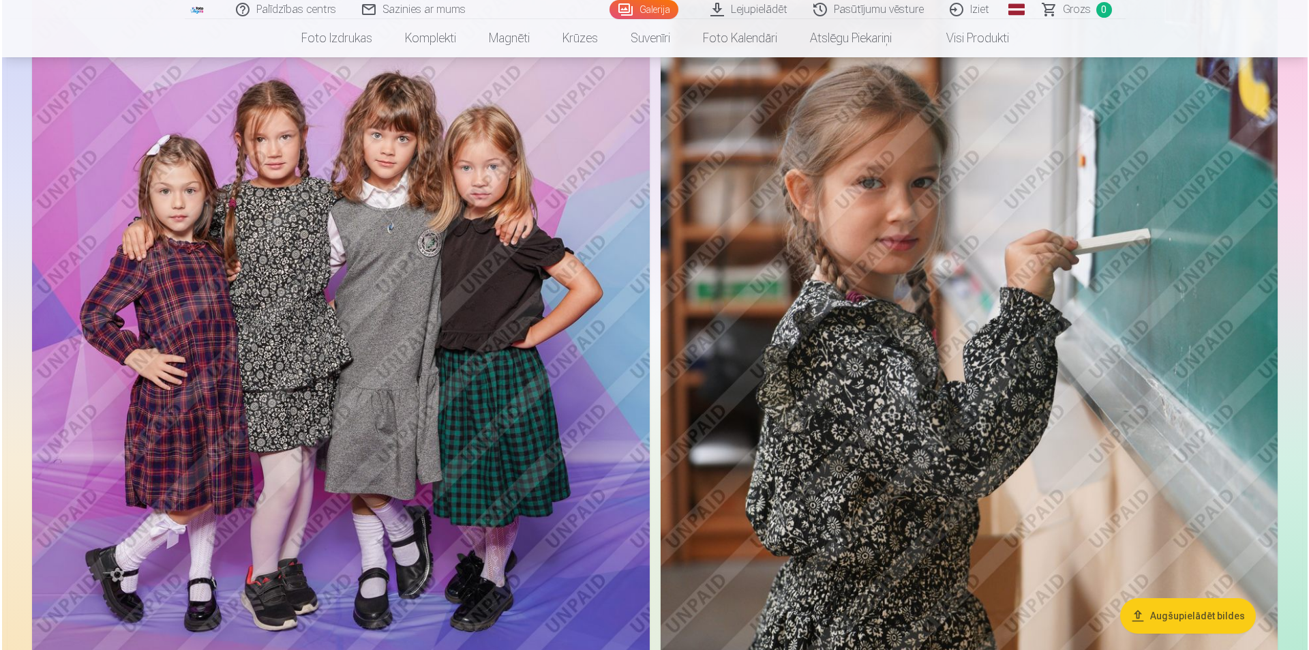
scroll to position [1909, 0]
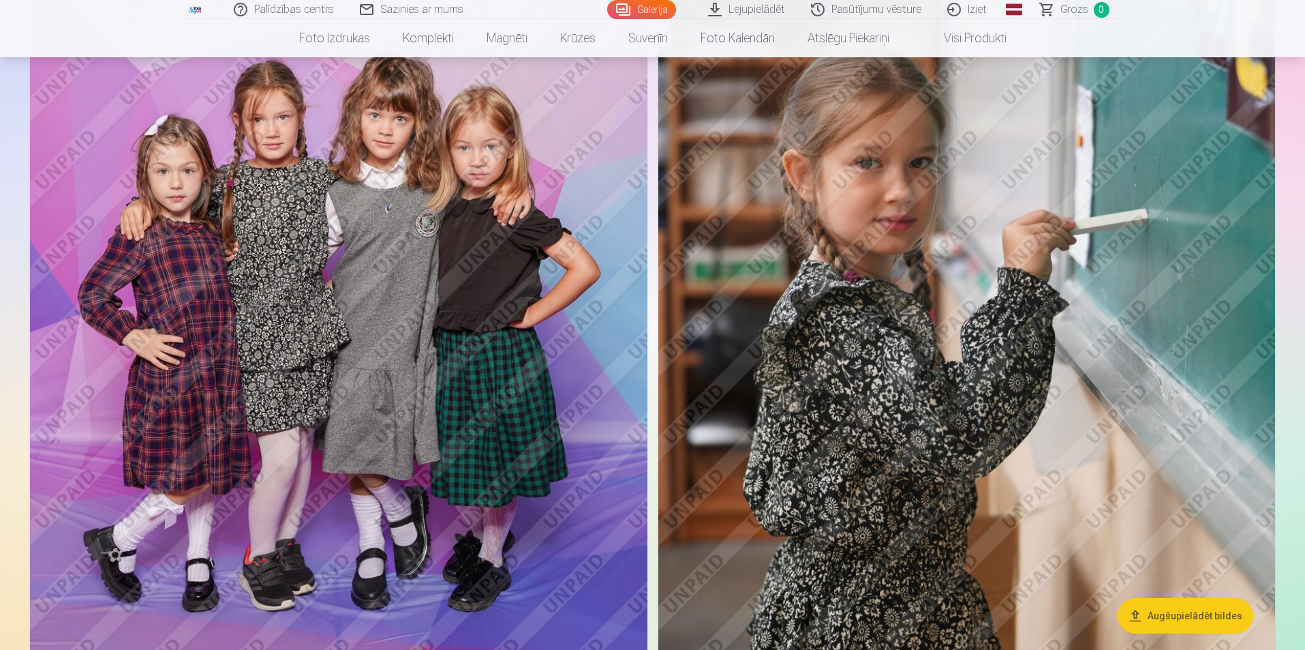
click at [557, 265] on img at bounding box center [339, 332] width 618 height 926
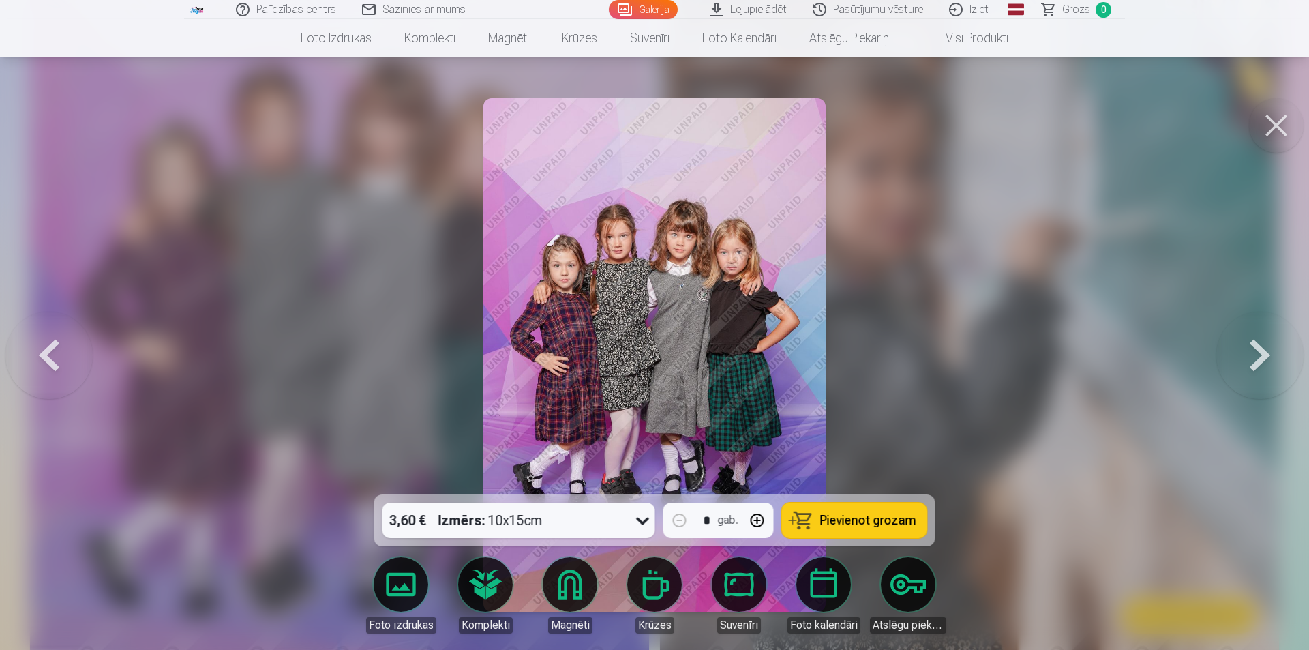
click at [1272, 127] on button at bounding box center [1276, 125] width 55 height 55
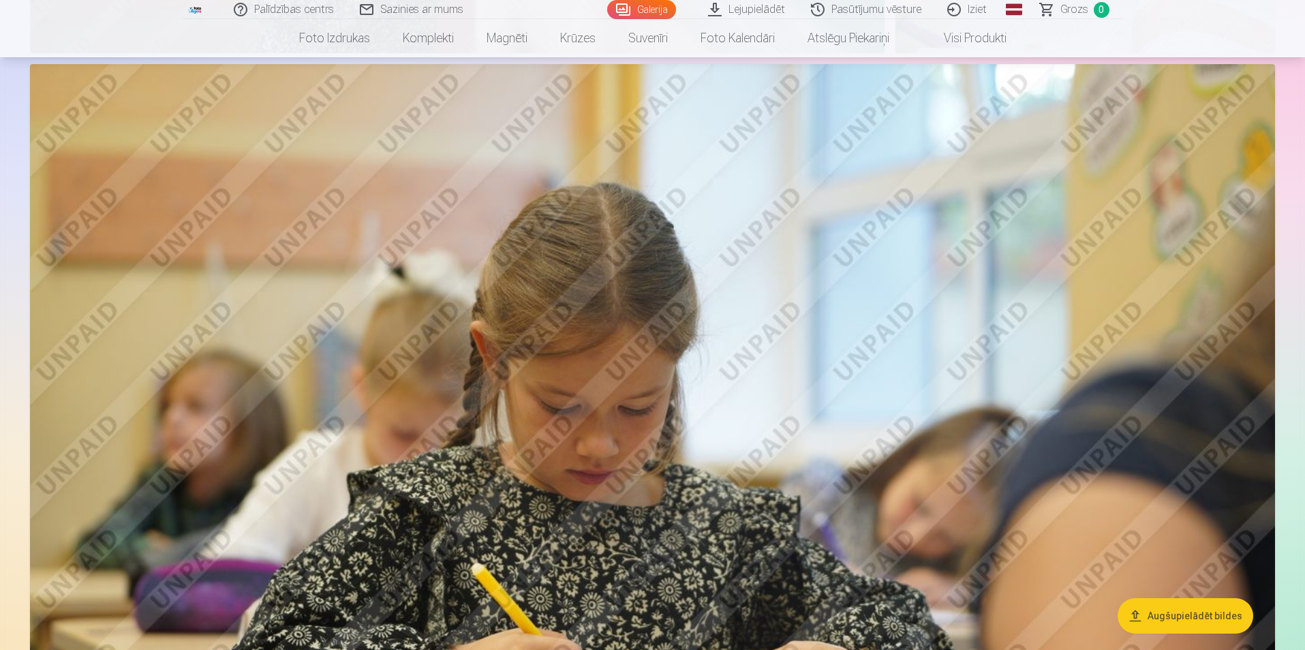
scroll to position [3272, 0]
